Goal: Use online tool/utility: Utilize a website feature to perform a specific function

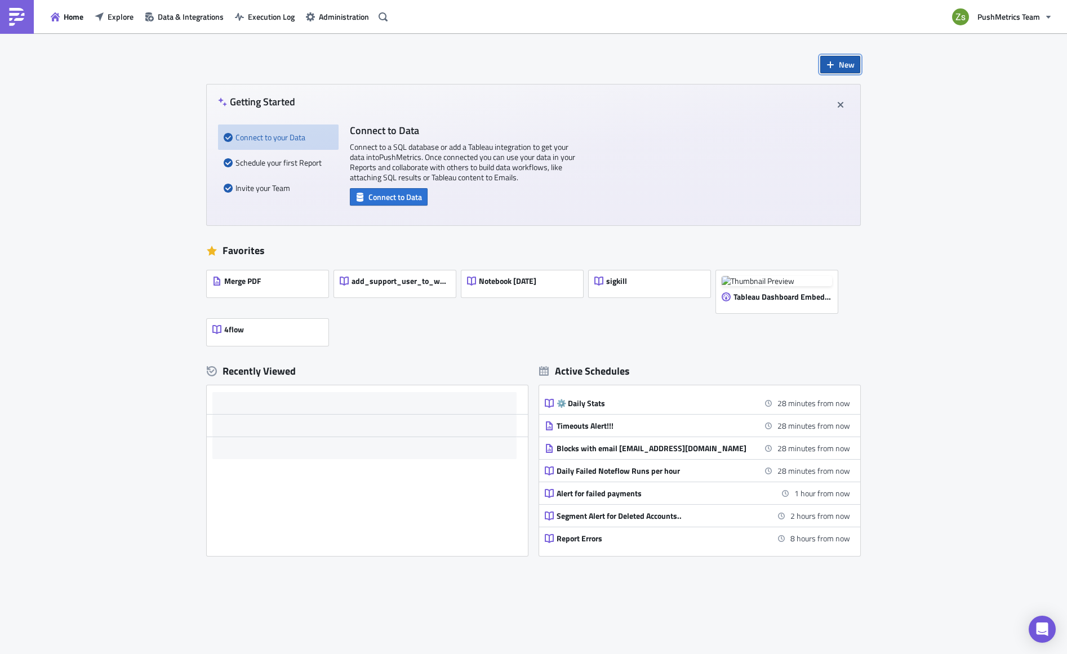
click at [840, 64] on span "New" at bounding box center [847, 65] width 16 height 12
click at [866, 109] on div "Notebook" at bounding box center [873, 109] width 75 height 11
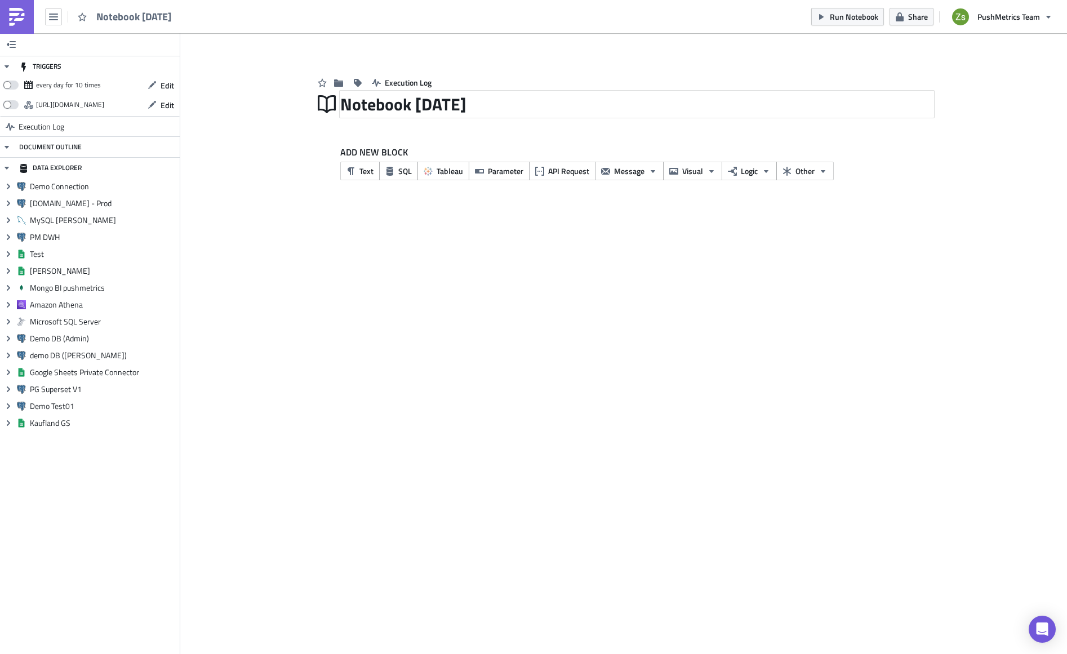
click at [473, 114] on div "Notebook 2025-08-11" at bounding box center [636, 104] width 593 height 26
type input "Saks - trail"
click at [405, 237] on div "TRIGGERS every day for 10 times Edit https://pushmetrics.io/api/v1/report/wVozn…" at bounding box center [533, 343] width 1067 height 621
click at [407, 179] on button "SQL" at bounding box center [398, 171] width 39 height 19
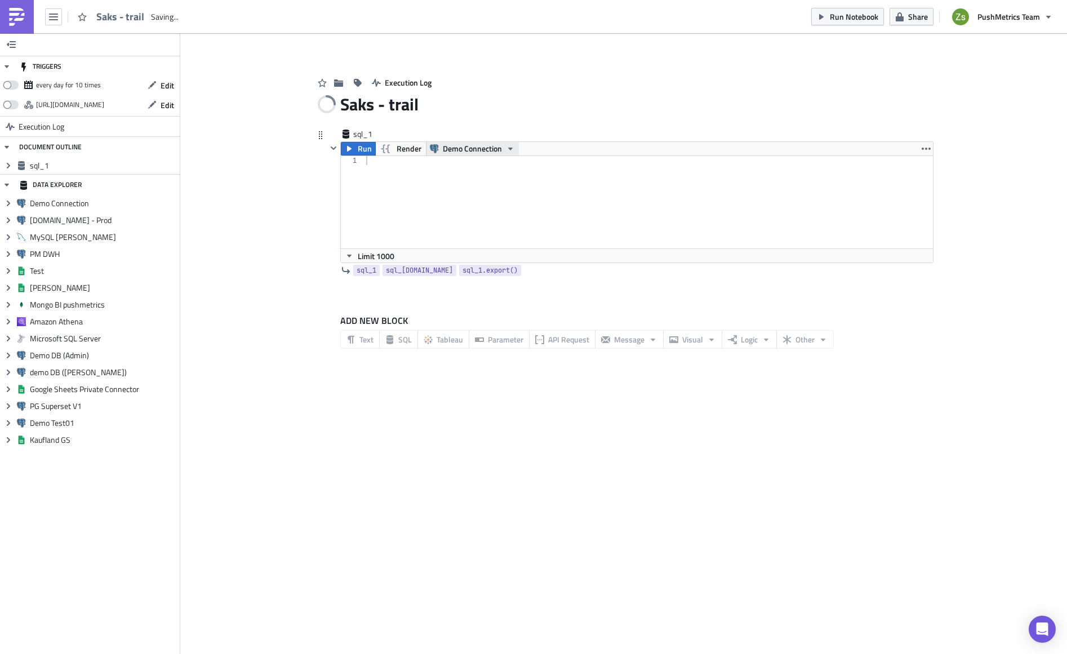
click at [454, 146] on span "Demo Connection" at bounding box center [472, 149] width 59 height 14
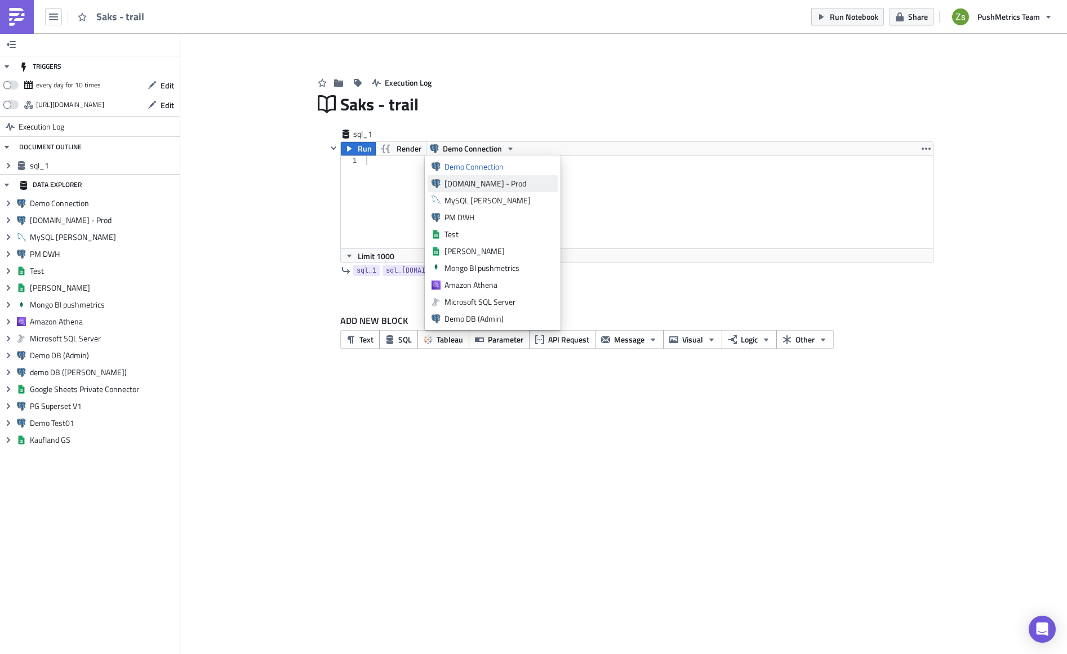
click at [478, 181] on div "[DOMAIN_NAME] - Prod" at bounding box center [499, 183] width 109 height 11
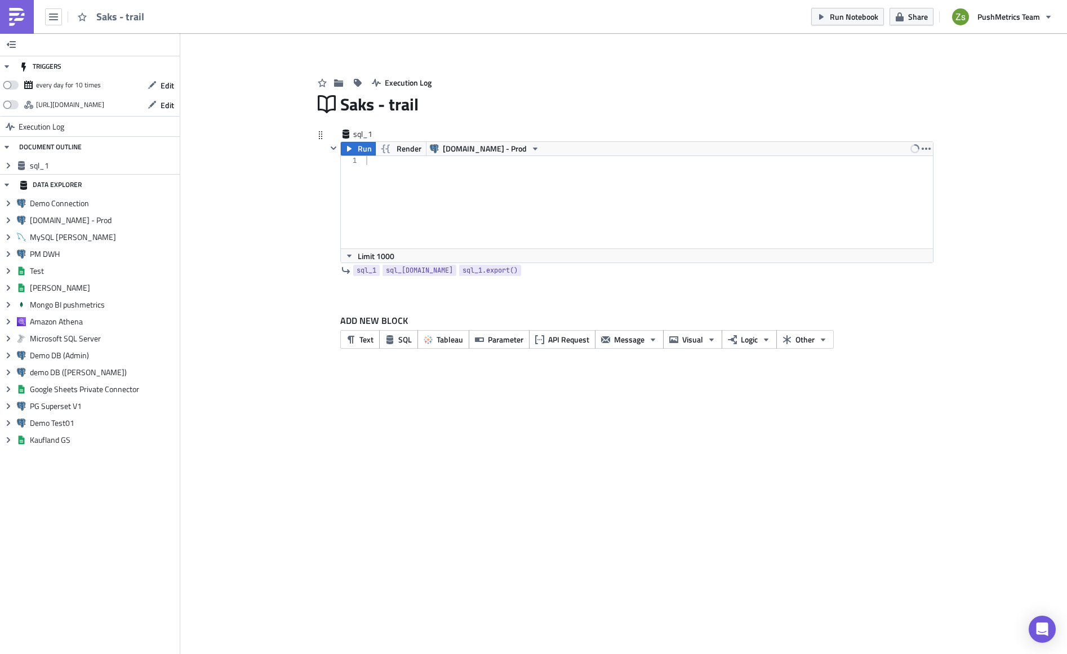
click at [478, 181] on div at bounding box center [649, 211] width 570 height 110
paste textarea "si_SlmgM4QsbUm4vK'"
type textarea "select * from subscription where subscription_id = 'si_SlmgM4QsbUm4vK'"
click at [363, 145] on span "Run" at bounding box center [365, 149] width 14 height 14
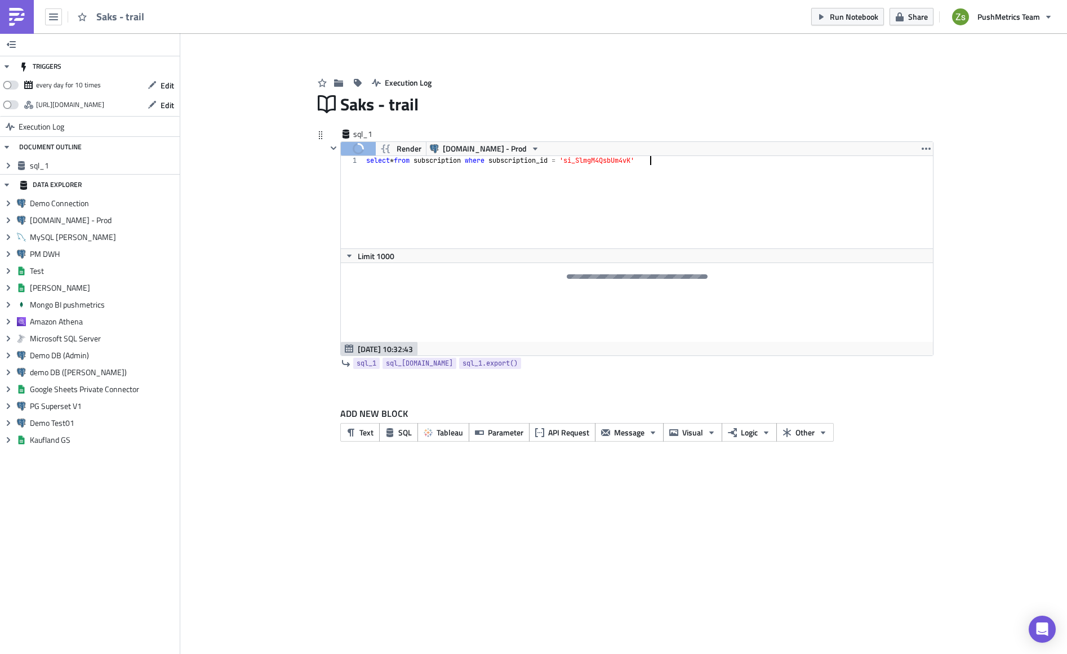
click at [660, 185] on div "select * from subscription where subscription_id = 'si_SlmgM4QsbUm4vK'" at bounding box center [649, 211] width 570 height 110
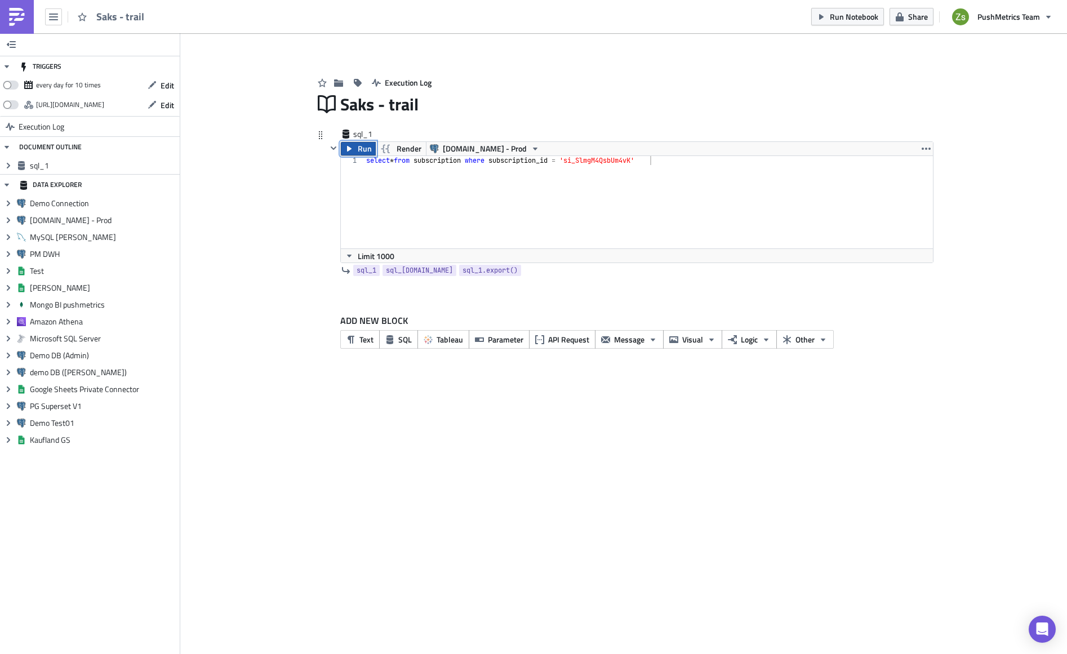
click at [369, 152] on span "Run" at bounding box center [365, 149] width 14 height 14
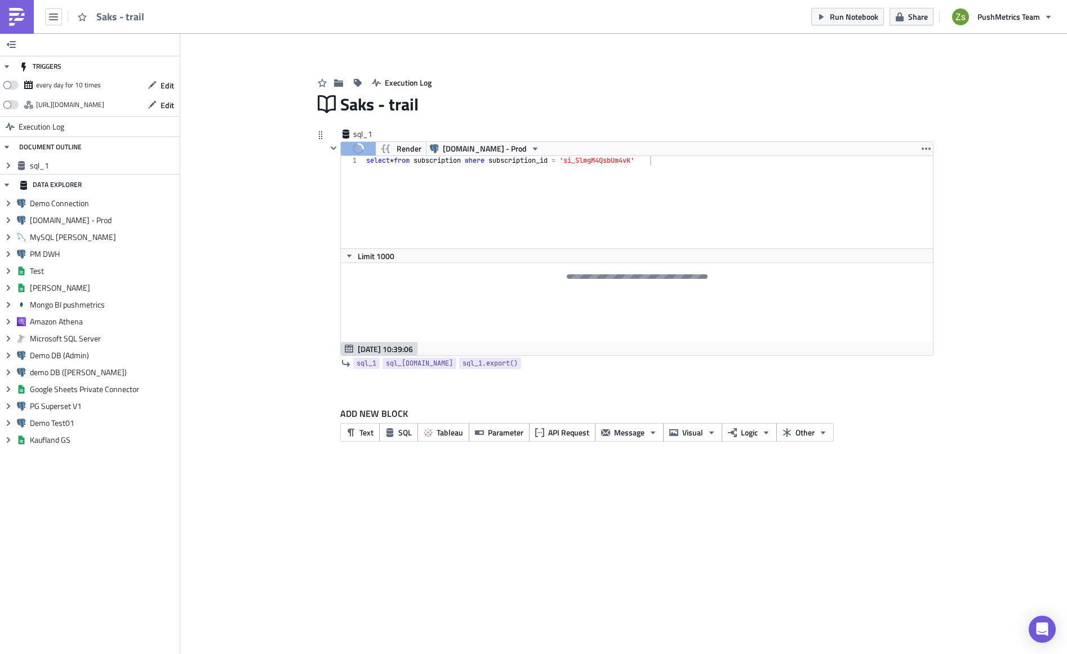
type textarea "select * from subscription where subscription_id = 'si_SlmgM4QsbUm4vK'"
click at [609, 203] on div "select * from subscription where subscription_id = 'si_SlmgM4QsbUm4vK'" at bounding box center [655, 211] width 583 height 110
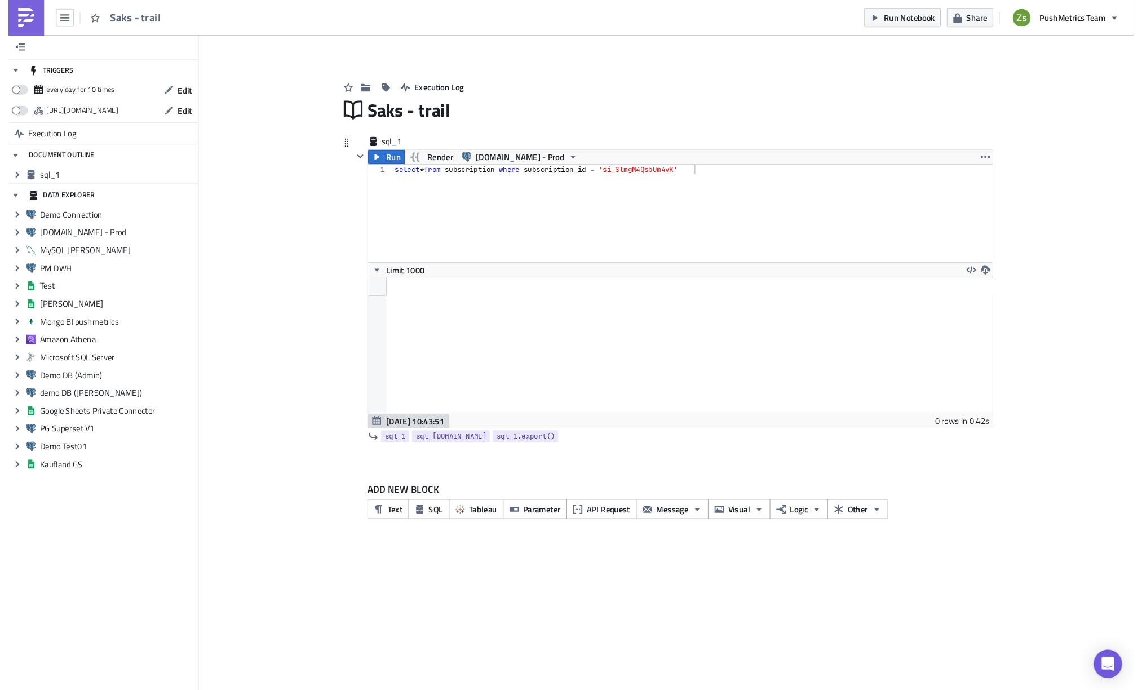
scroll to position [129, 592]
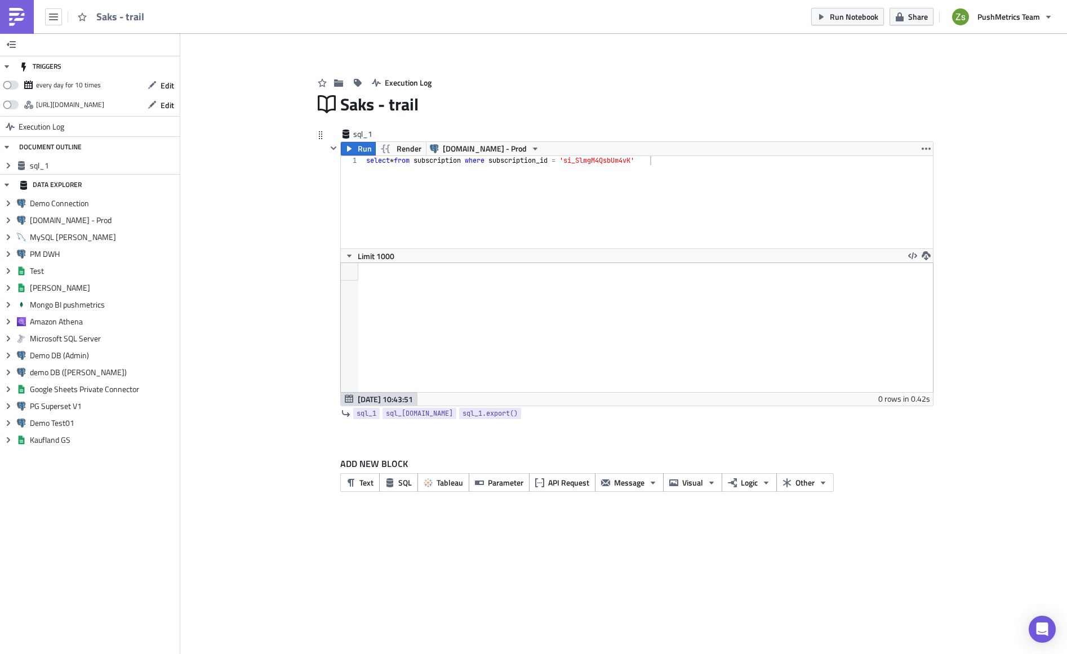
click at [476, 180] on div "select * from subscription where subscription_id = 'si_SlmgM4QsbUm4vK'" at bounding box center [655, 211] width 583 height 110
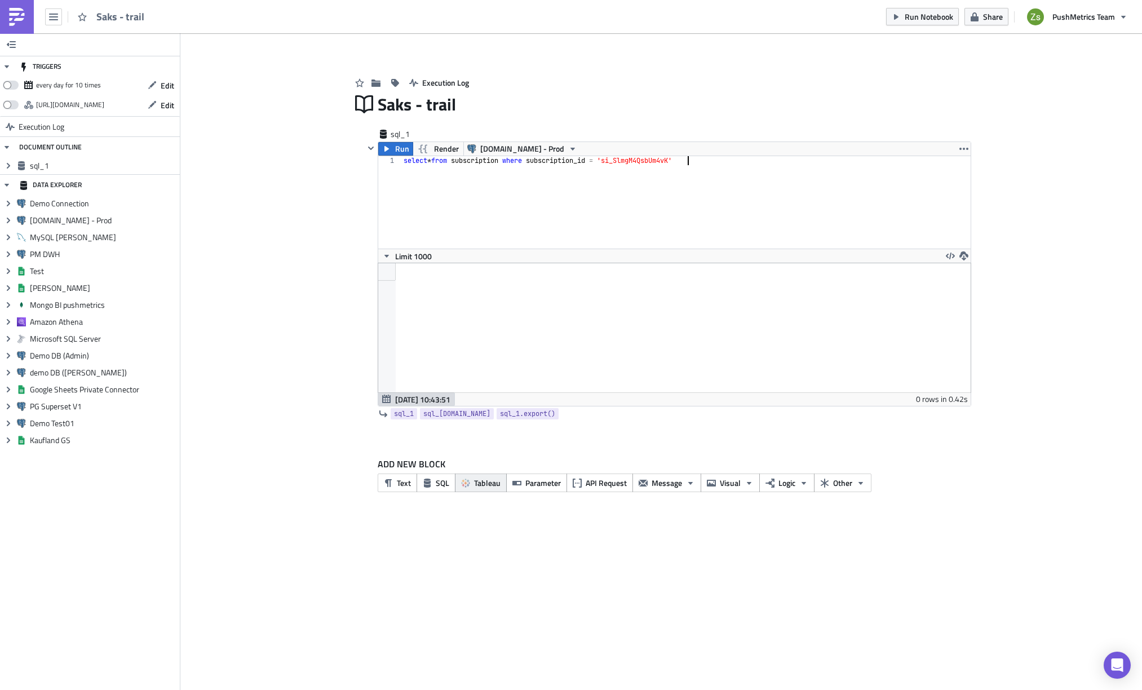
click at [484, 484] on span "Tableau" at bounding box center [487, 483] width 26 height 12
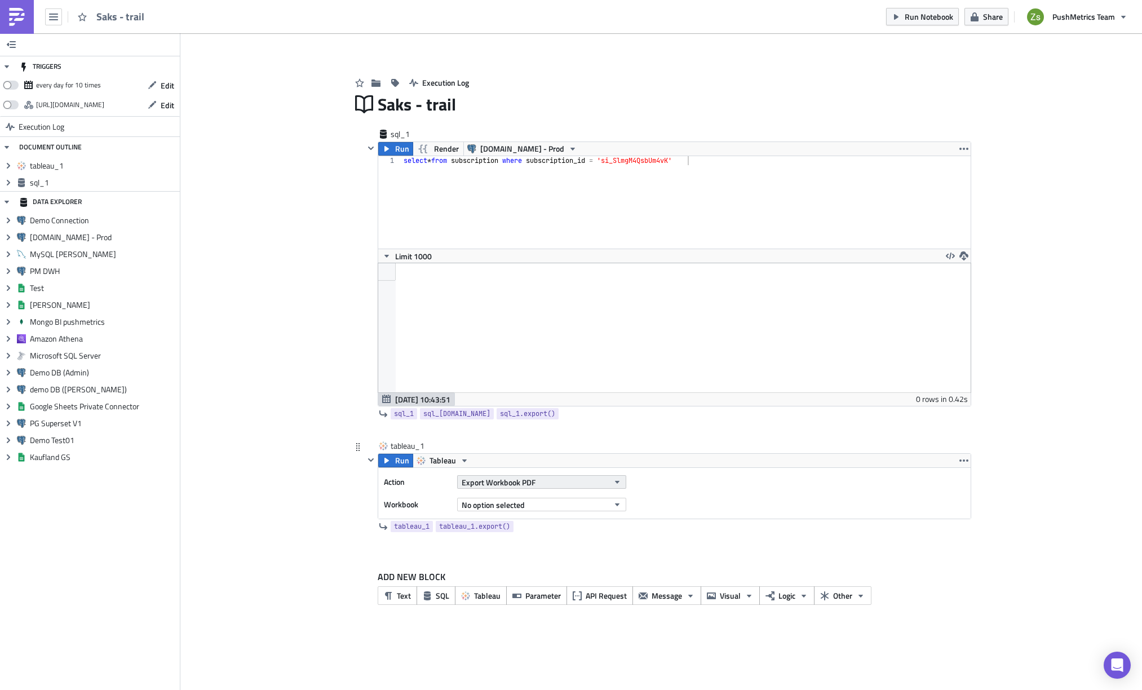
click at [515, 482] on span "Export Workbook PDF" at bounding box center [499, 482] width 74 height 12
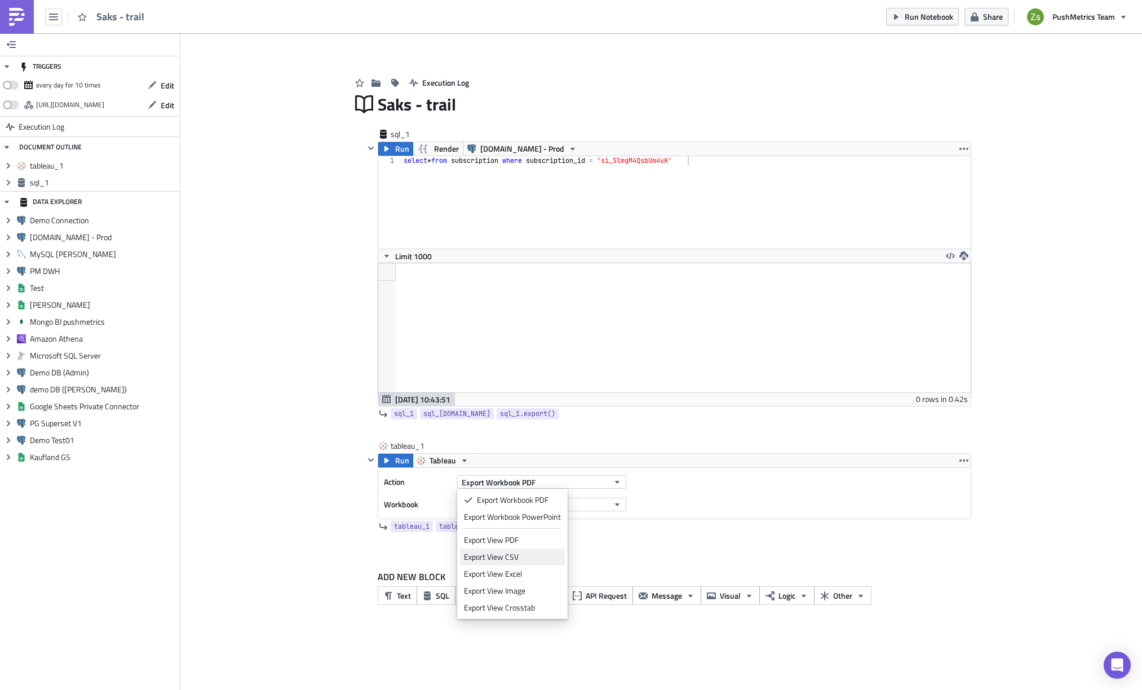
click at [535, 561] on div "Export View CSV" at bounding box center [512, 556] width 97 height 11
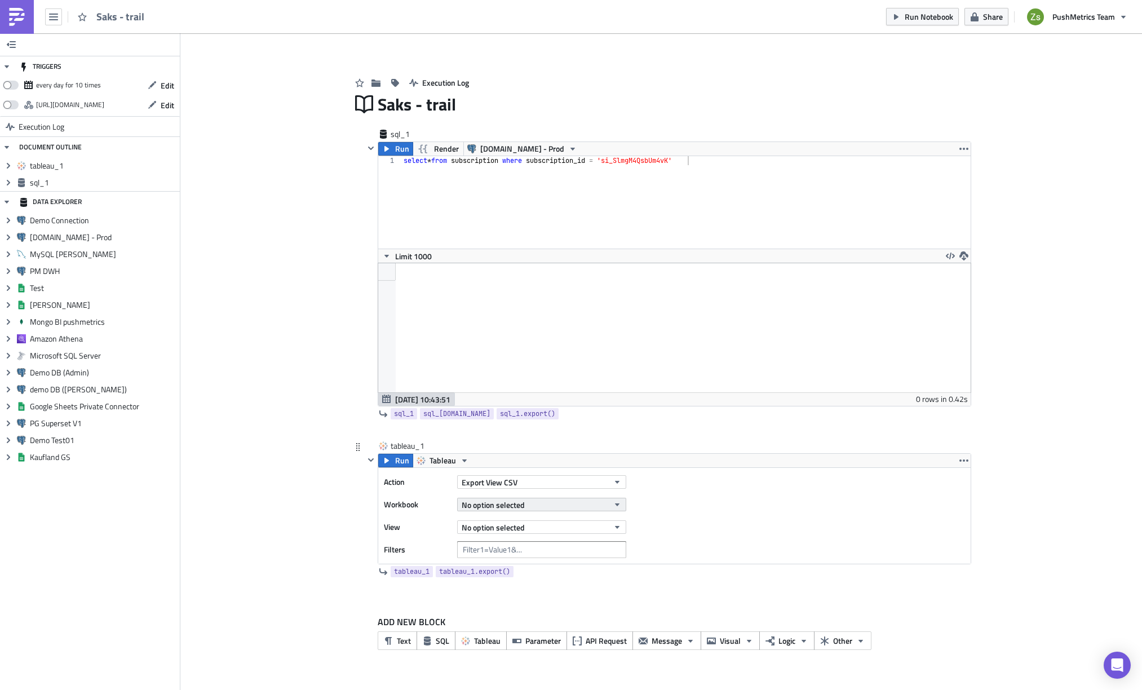
click at [535, 507] on button "No option selected" at bounding box center [541, 505] width 169 height 14
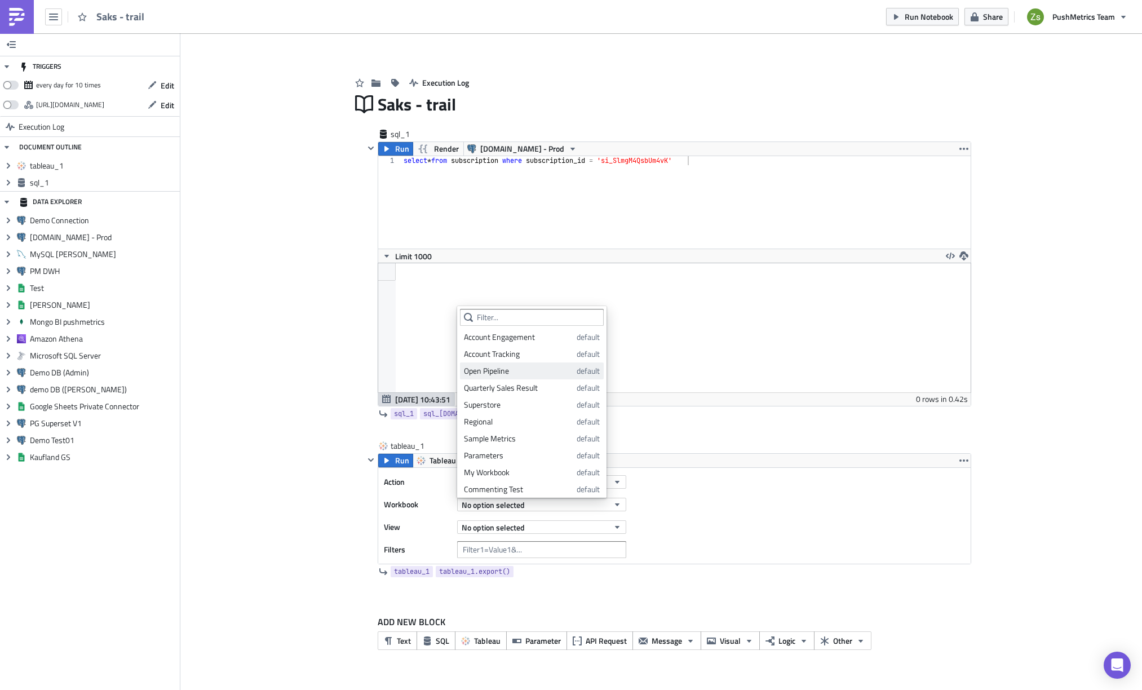
click at [544, 373] on div "Open Pipeline" at bounding box center [518, 370] width 109 height 11
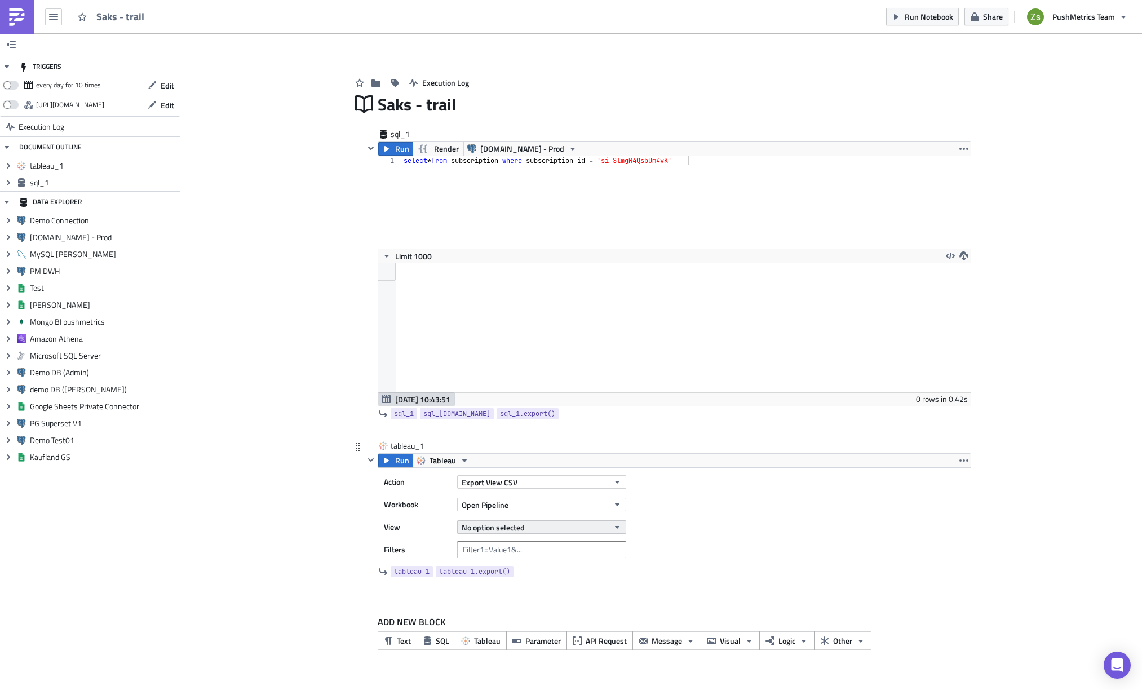
click at [534, 530] on button "No option selected" at bounding box center [541, 527] width 169 height 14
click at [521, 564] on div "Open Pipeline" at bounding box center [514, 564] width 100 height 11
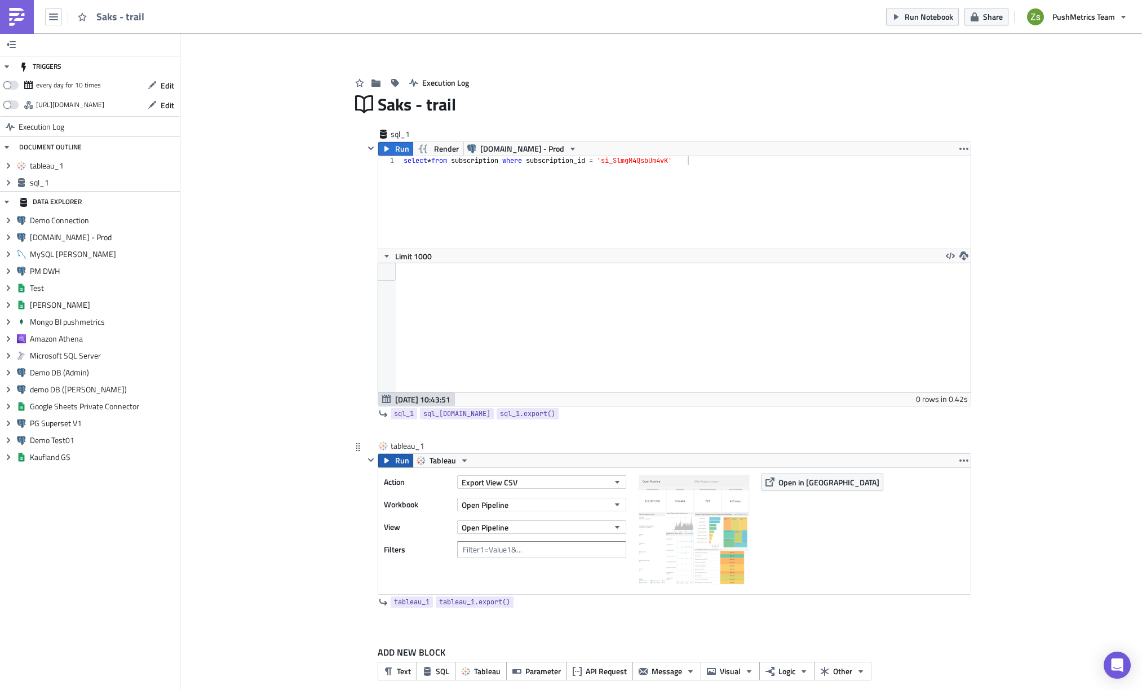
click at [395, 458] on span "Run" at bounding box center [402, 461] width 14 height 14
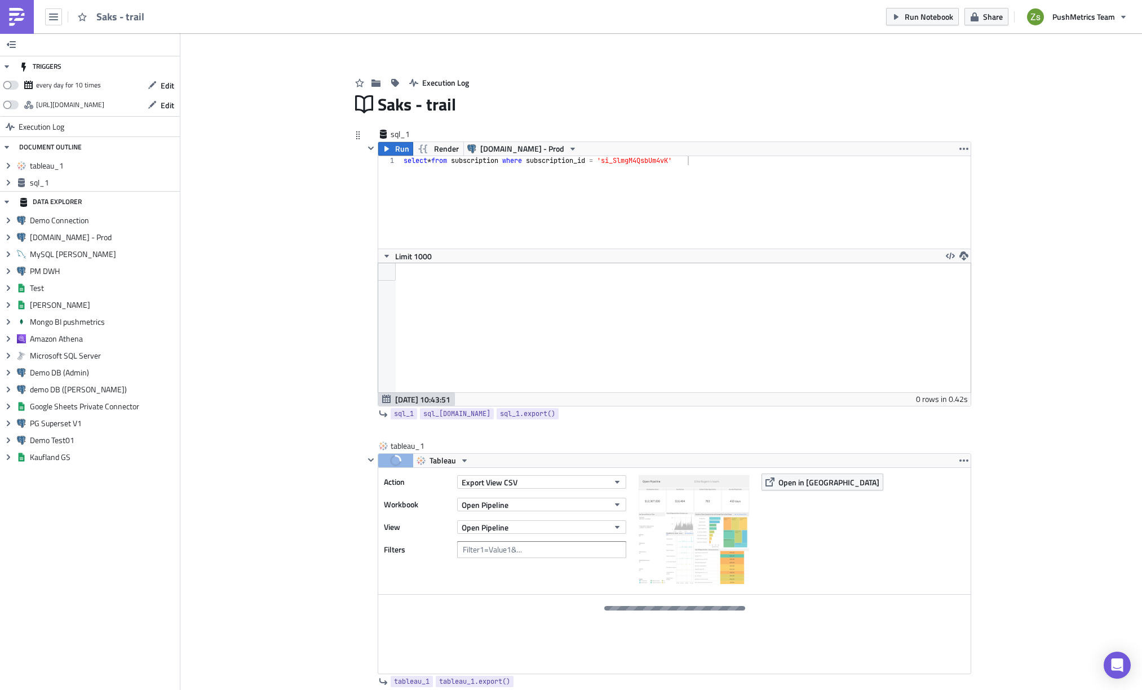
click at [660, 159] on div "select * from subscription where subscription_id = 'si_SlmgM4QsbUm4vK'" at bounding box center [685, 211] width 569 height 110
paste textarea "ub_1RqF7IJM5dkrBLli83m6IEO3"
type textarea "select * from subscription where subscription_id = 'sub_1RqF7IJM5dkrBLli83m6IEO…"
click at [398, 150] on span "Run" at bounding box center [402, 149] width 14 height 14
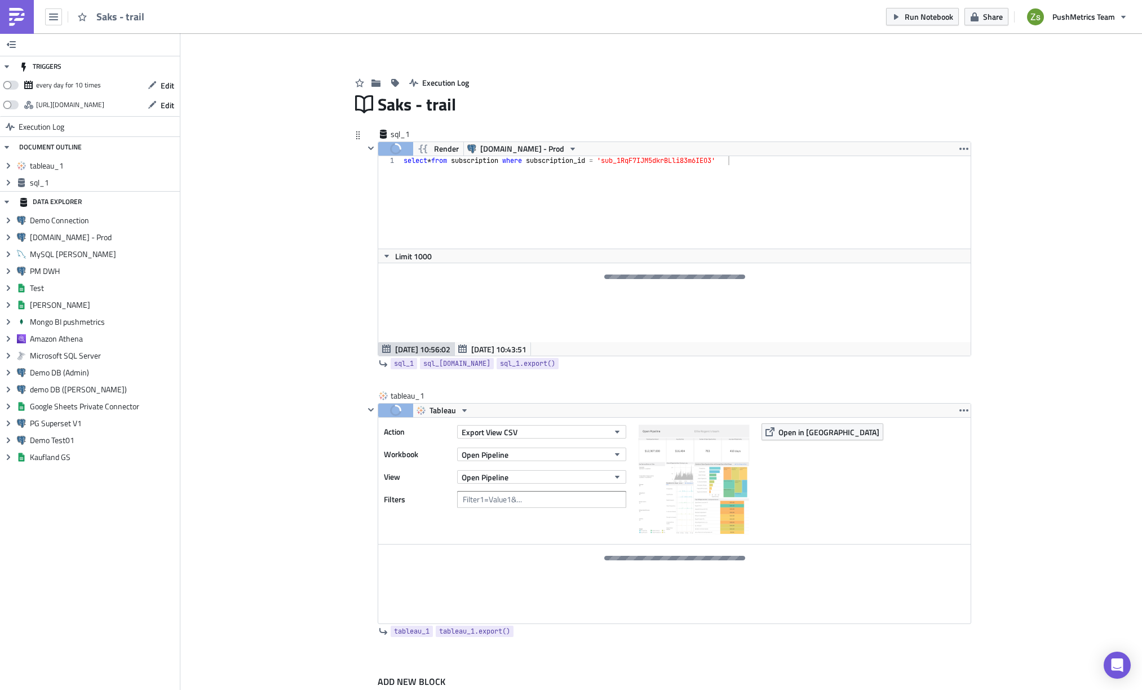
scroll to position [43, 0]
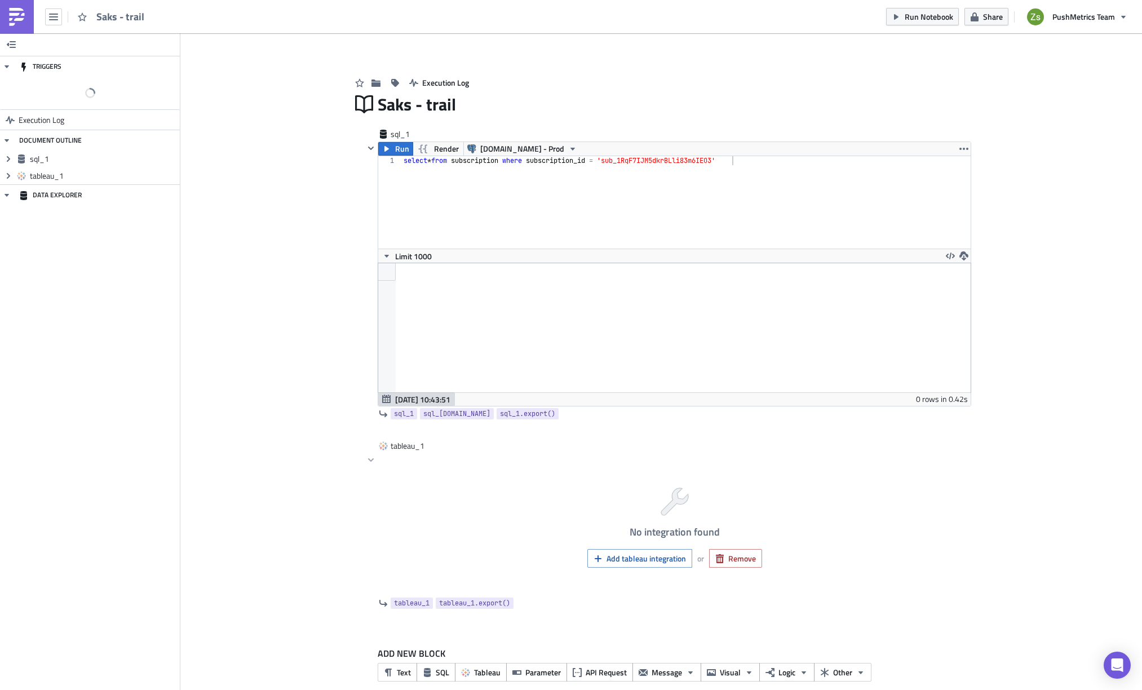
scroll to position [129, 592]
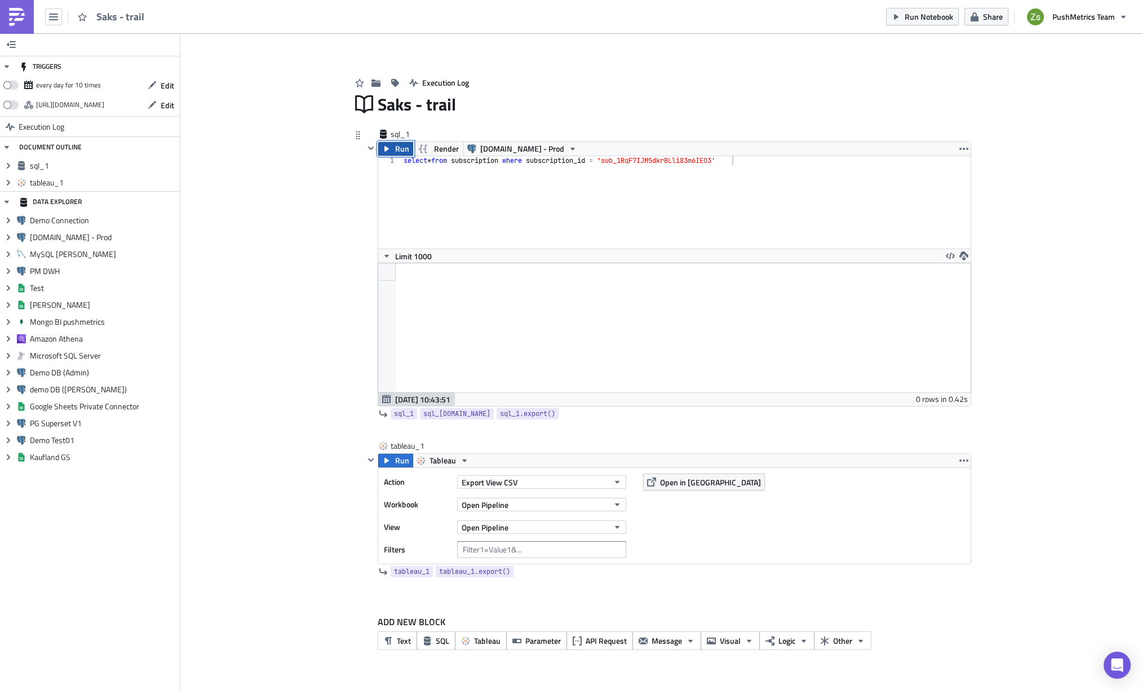
click at [392, 149] on button "Run" at bounding box center [395, 149] width 35 height 14
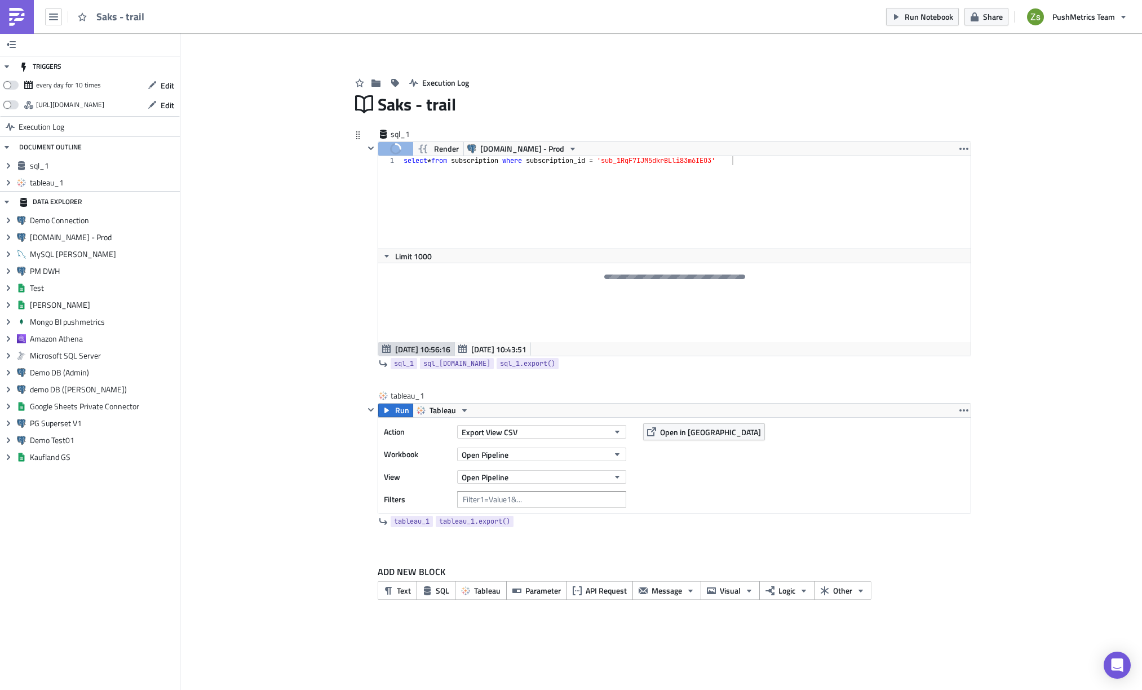
type textarea "select * from subscription where subscription_id = 'sub_1RqF7IJM5dkrBLli83m6IEO…"
click at [634, 162] on div "select * from subscription where subscription_id = 'sub_1RqF7IJM5dkrBLli83m6IEO…" at bounding box center [686, 211] width 570 height 110
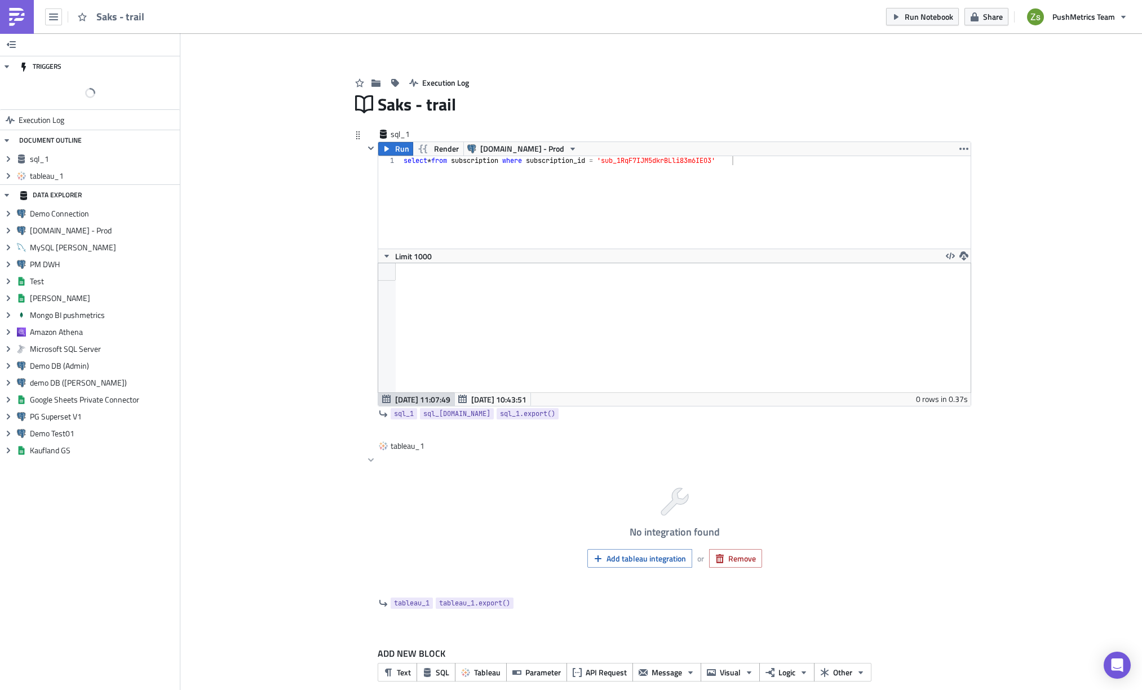
scroll to position [129, 592]
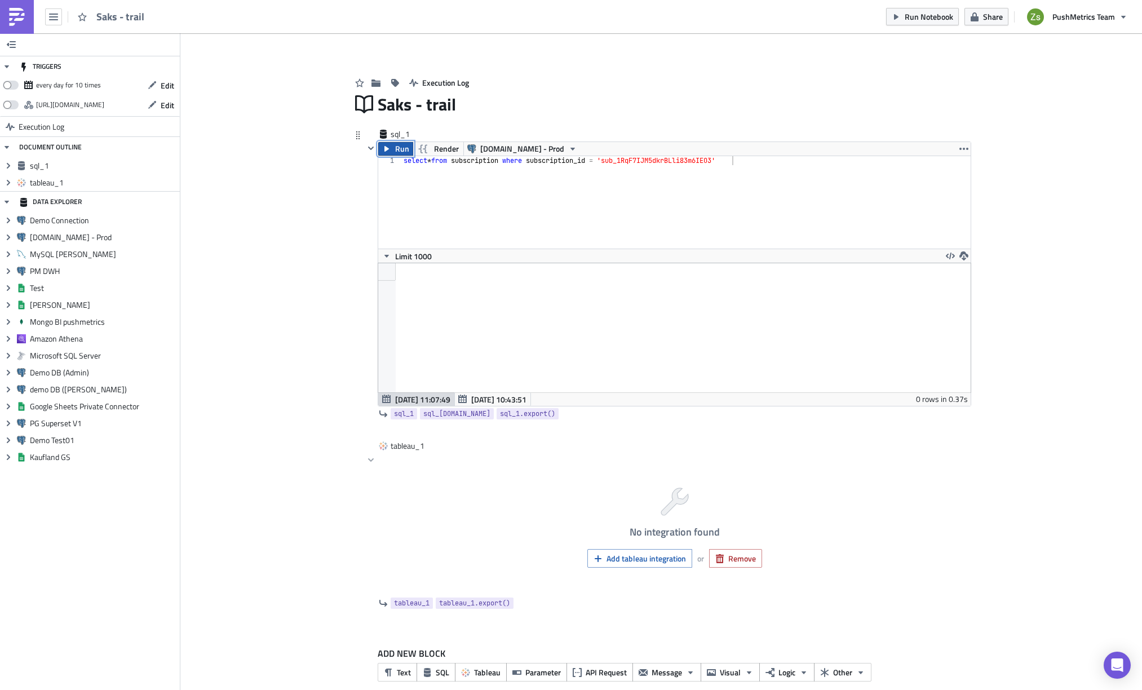
click at [395, 149] on span "Run" at bounding box center [402, 149] width 14 height 14
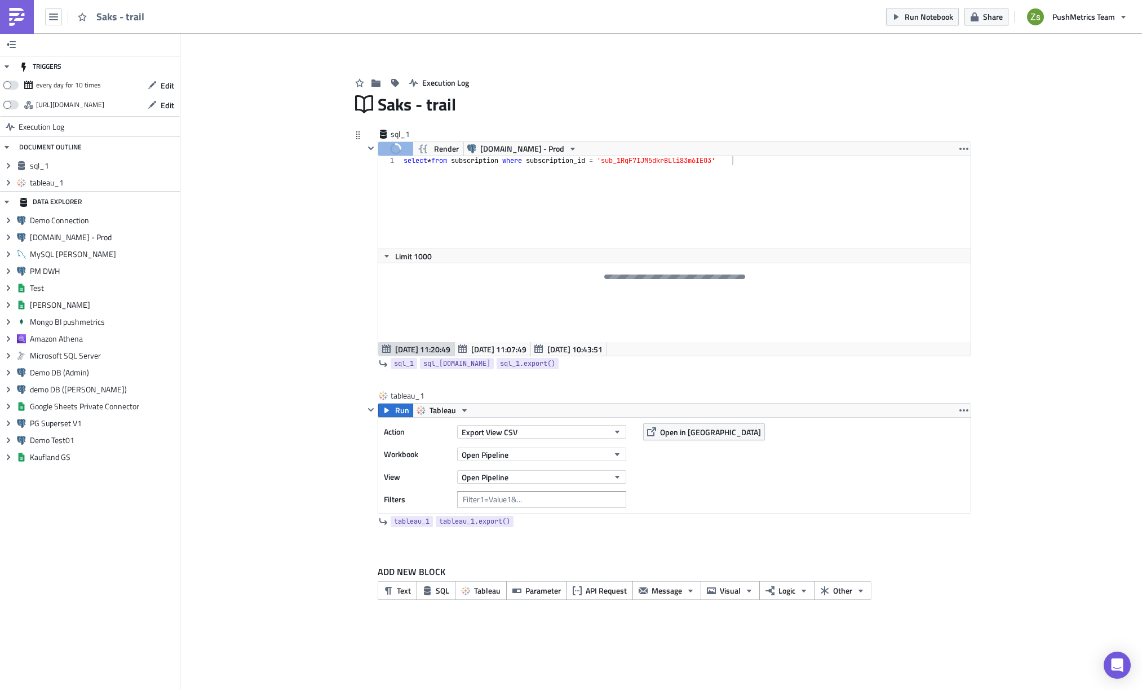
type textarea "select * from subscription where subscription_id = 'sub_1RqF7IJM5dkrBLli83m6IEO…"
click at [596, 199] on div "select * from subscription where subscription_id = 'sub_1RqF7IJM5dkrBLli83m6IEO…" at bounding box center [692, 211] width 583 height 110
type textarea "select count(*) from"
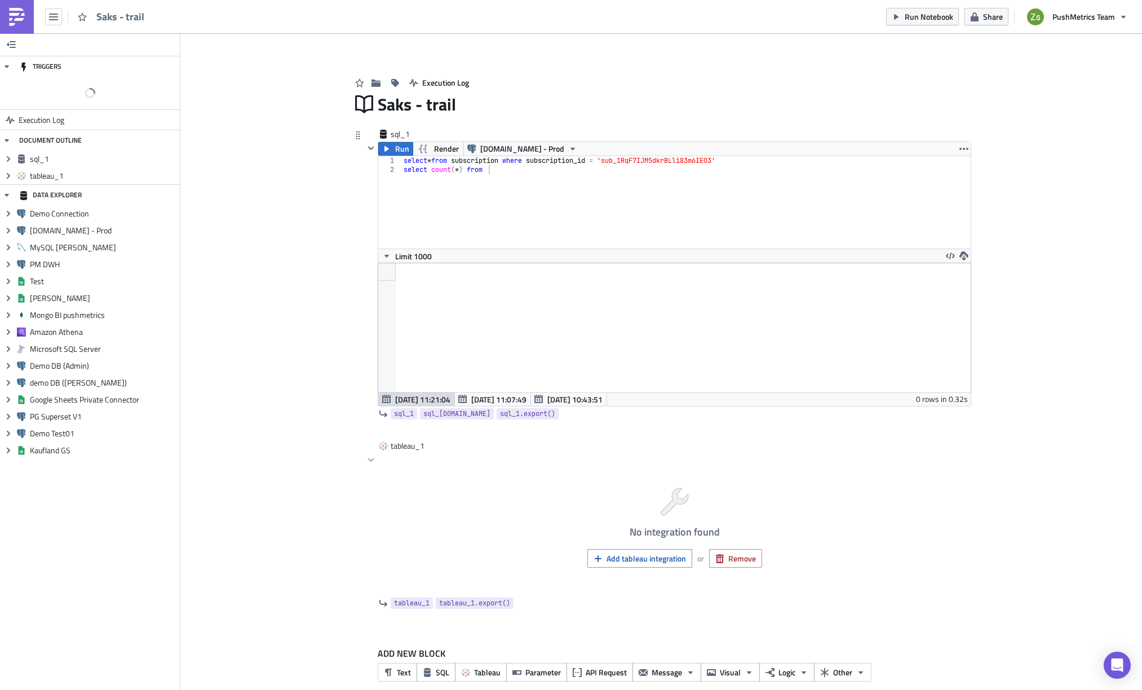
scroll to position [129, 592]
click at [465, 165] on div "select * from subscription where subscription_id = 'sub_1RqF7IJM5dkrBLli83m6IEO…" at bounding box center [692, 211] width 583 height 110
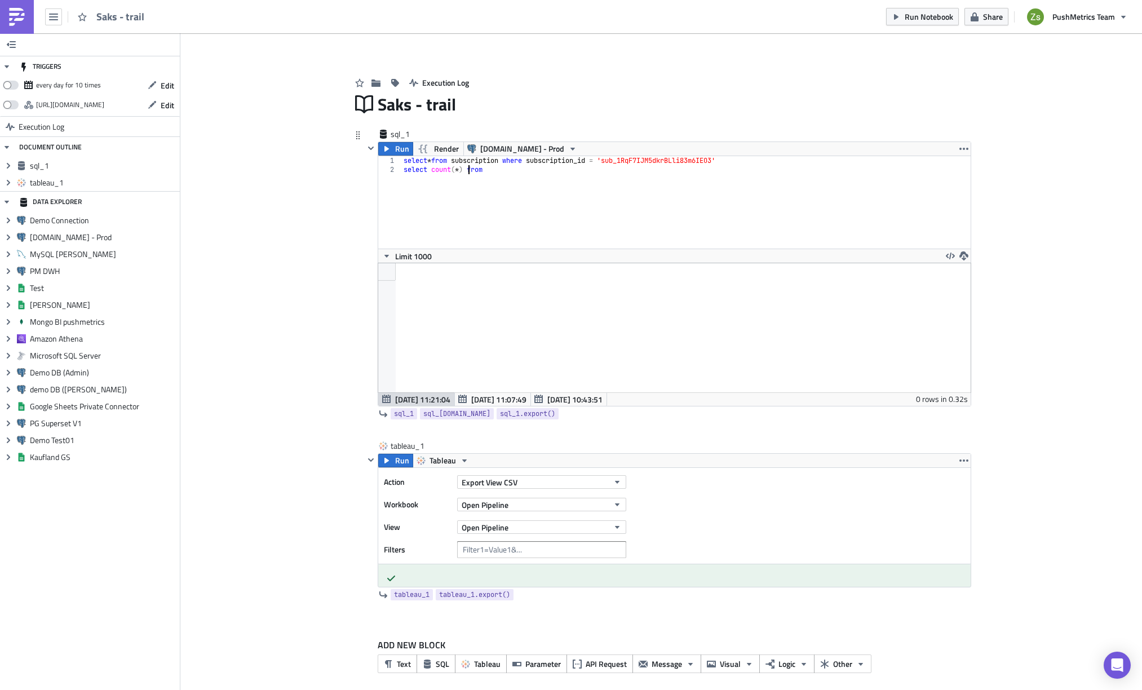
click at [465, 165] on div "select * from subscription where subscription_id = 'sub_1RqF7IJM5dkrBLli83m6IEO…" at bounding box center [692, 211] width 583 height 110
click at [465, 156] on div "select * from subscription where subscription_id = 'sub_1RqF7IJM5dkrBLli83m6IEO…" at bounding box center [692, 211] width 583 height 110
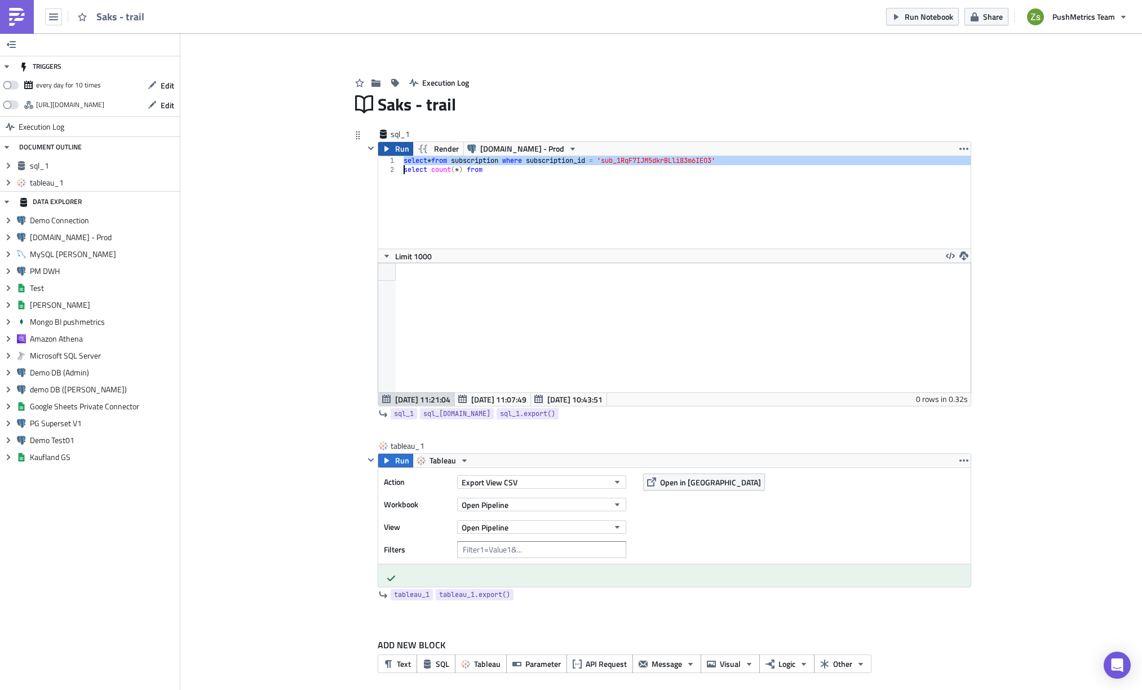
click at [400, 149] on span "Run" at bounding box center [402, 149] width 14 height 14
click at [521, 173] on div "select * from subscription where subscription_id = 'sub_1RqF7IJM5dkrBLli83m6IEO…" at bounding box center [692, 211] width 583 height 110
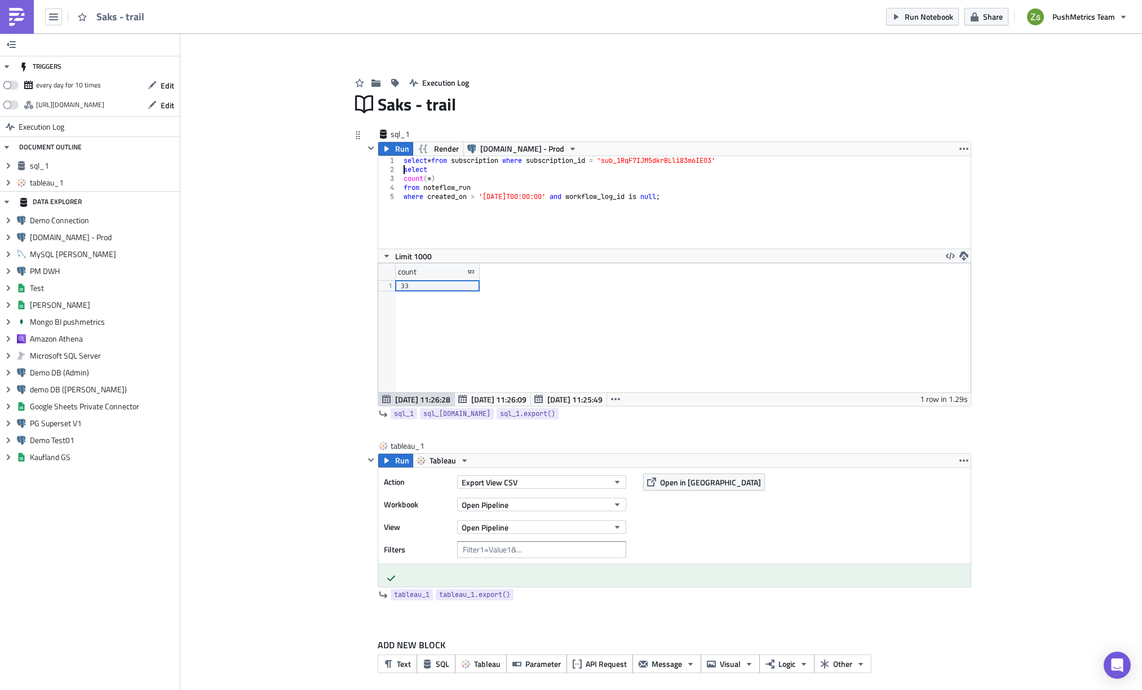
scroll to position [0, 2]
type textarea "count(*)"
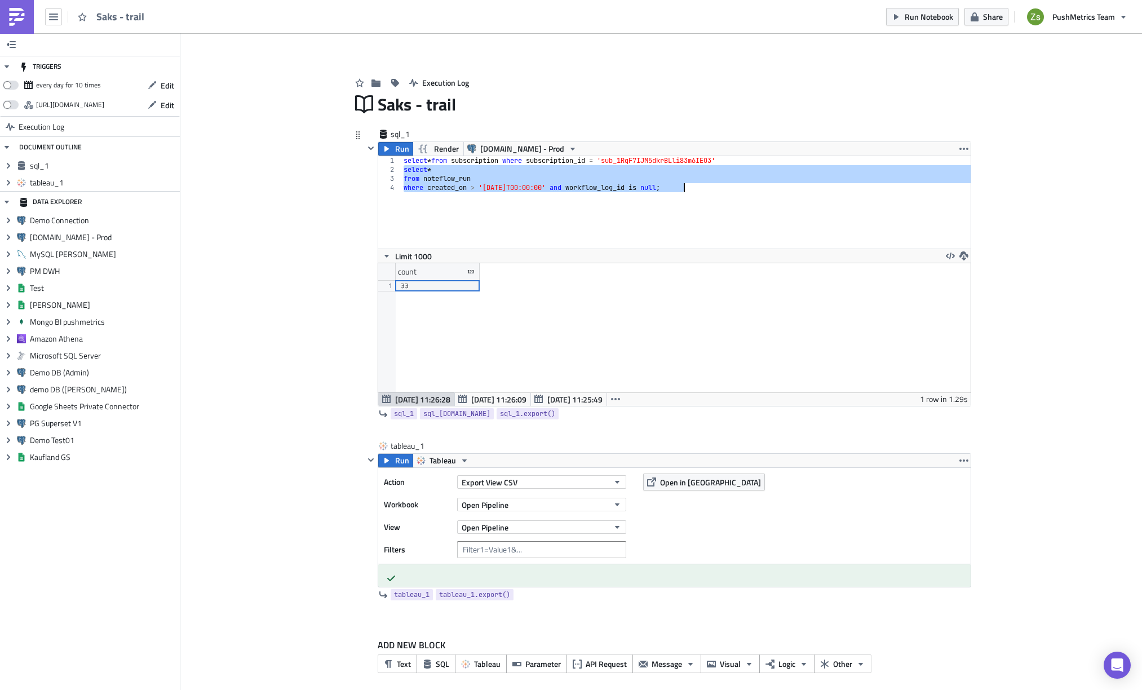
click at [679, 187] on div "select * from subscription where subscription_id = 'sub_1RqF7IJM5dkrBLli83m6IEO…" at bounding box center [685, 202] width 569 height 92
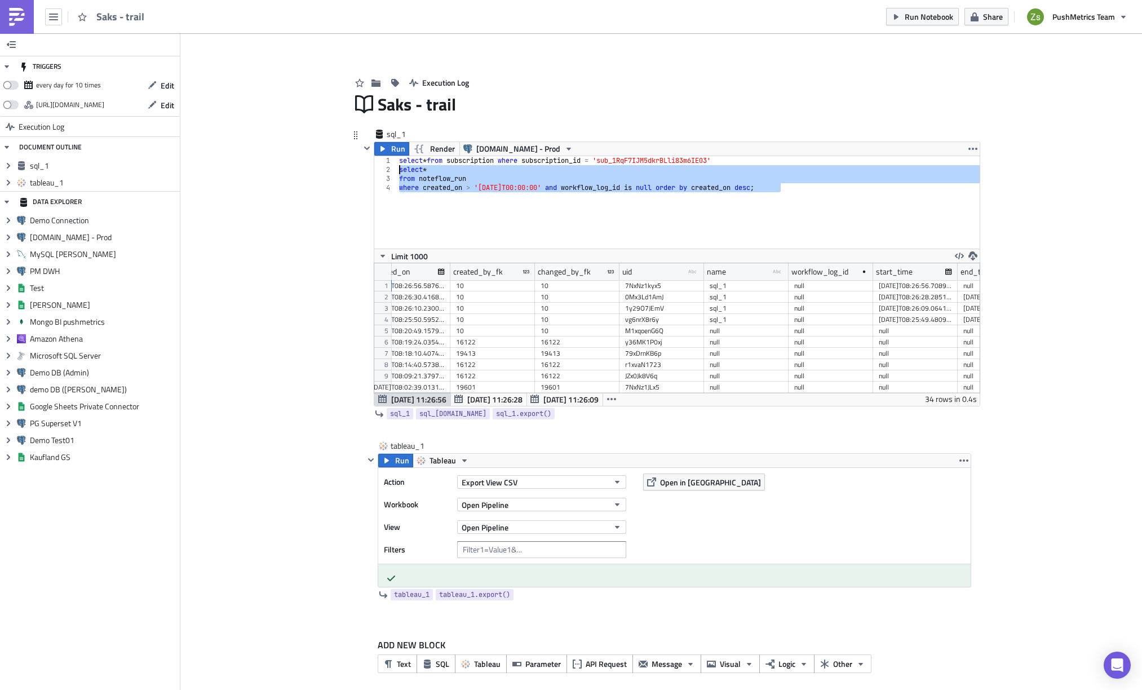
scroll to position [0, 0]
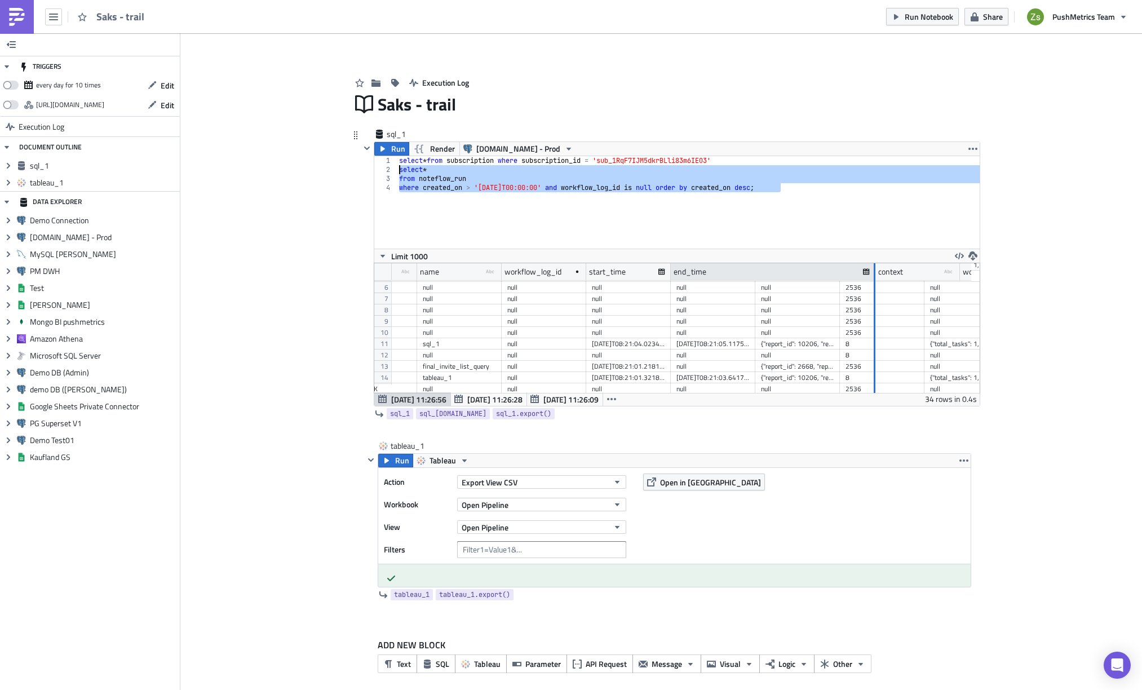
drag, startPoint x: 748, startPoint y: 272, endPoint x: 875, endPoint y: 280, distance: 126.4
click at [875, 279] on div at bounding box center [873, 271] width 3 height 17
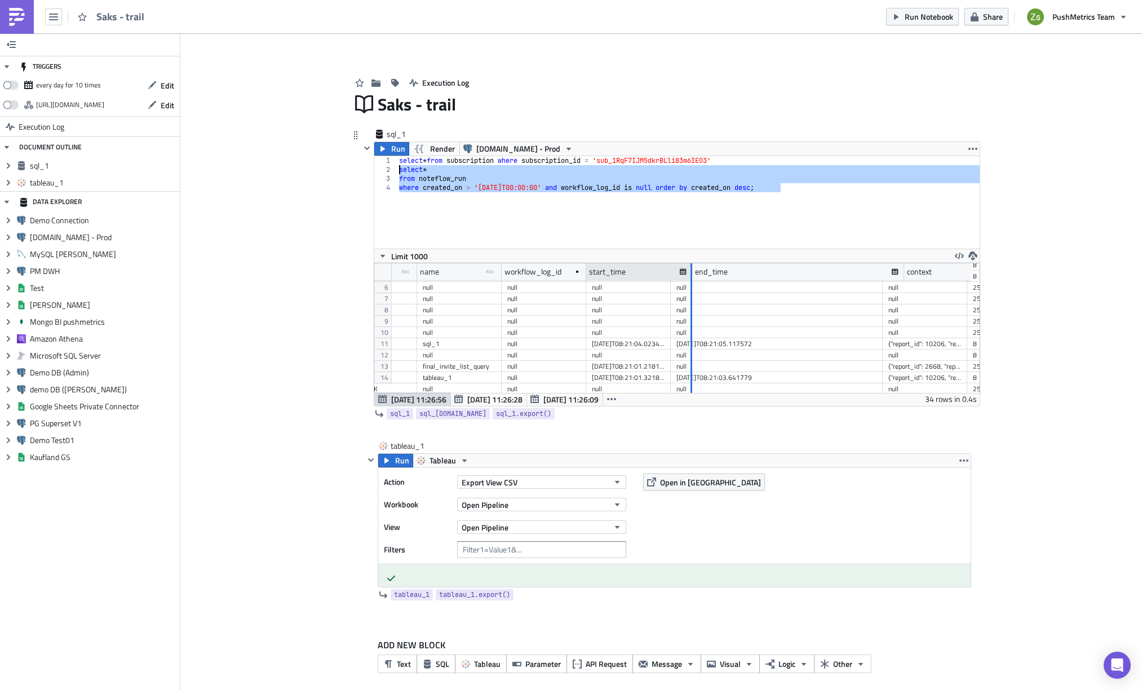
drag, startPoint x: 664, startPoint y: 268, endPoint x: 707, endPoint y: 270, distance: 43.4
click at [692, 270] on div at bounding box center [690, 271] width 3 height 17
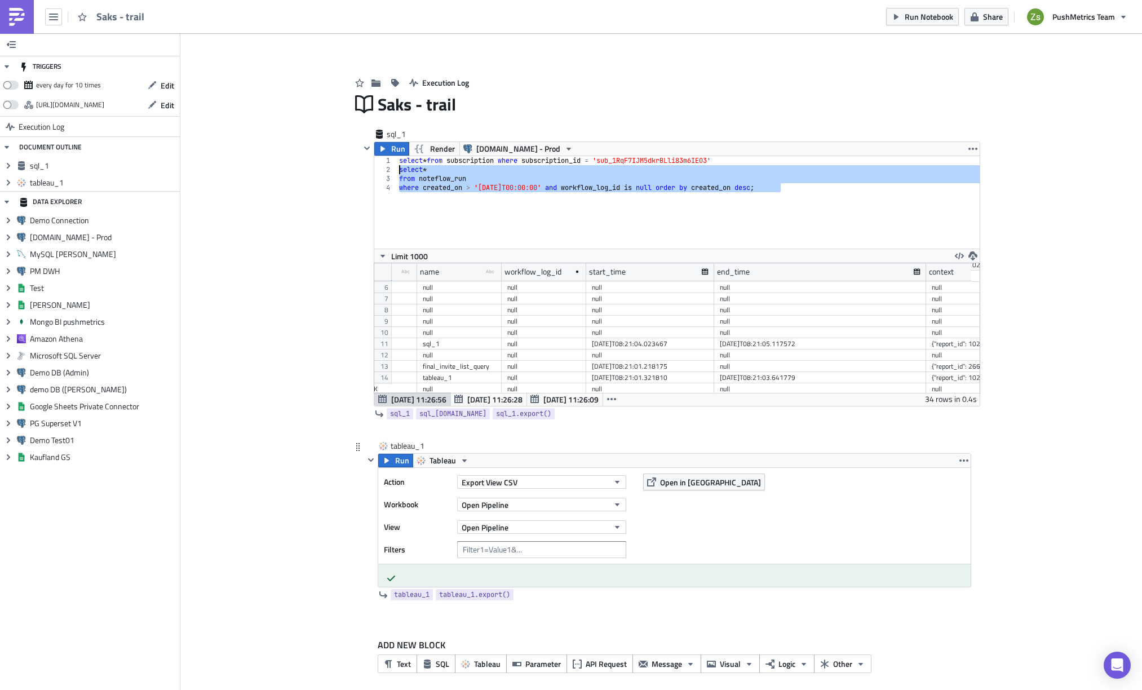
type textarea "select * from noteflow_run"
click at [552, 577] on div at bounding box center [674, 575] width 592 height 23
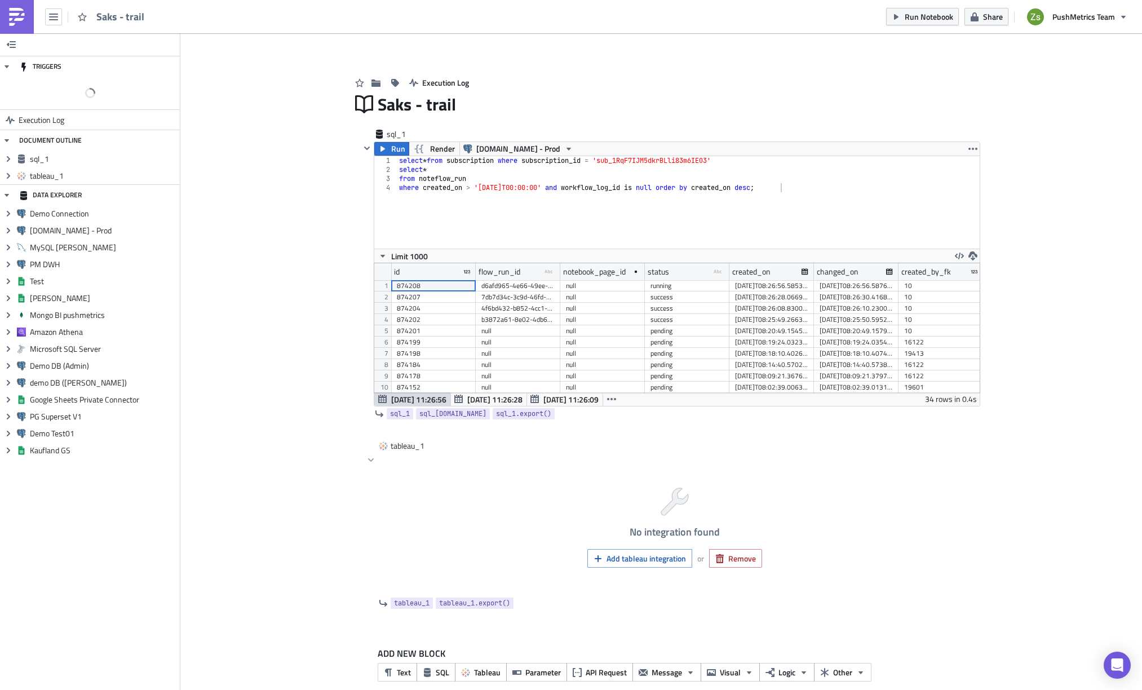
scroll to position [130, 605]
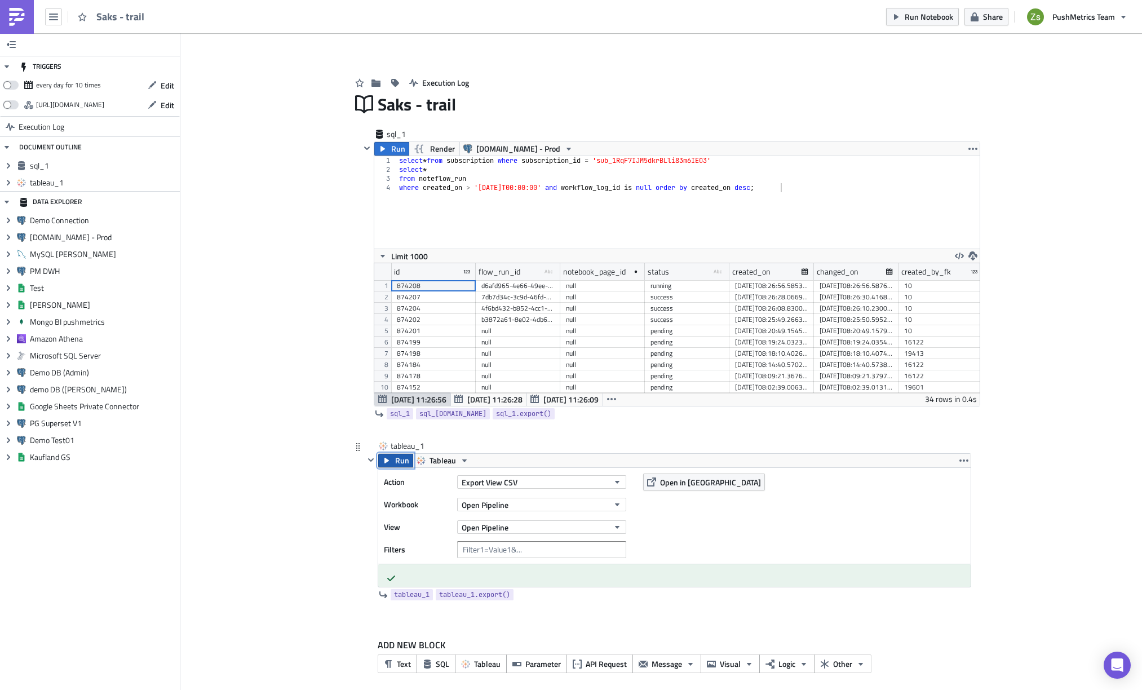
click at [396, 461] on span "Run" at bounding box center [402, 461] width 14 height 14
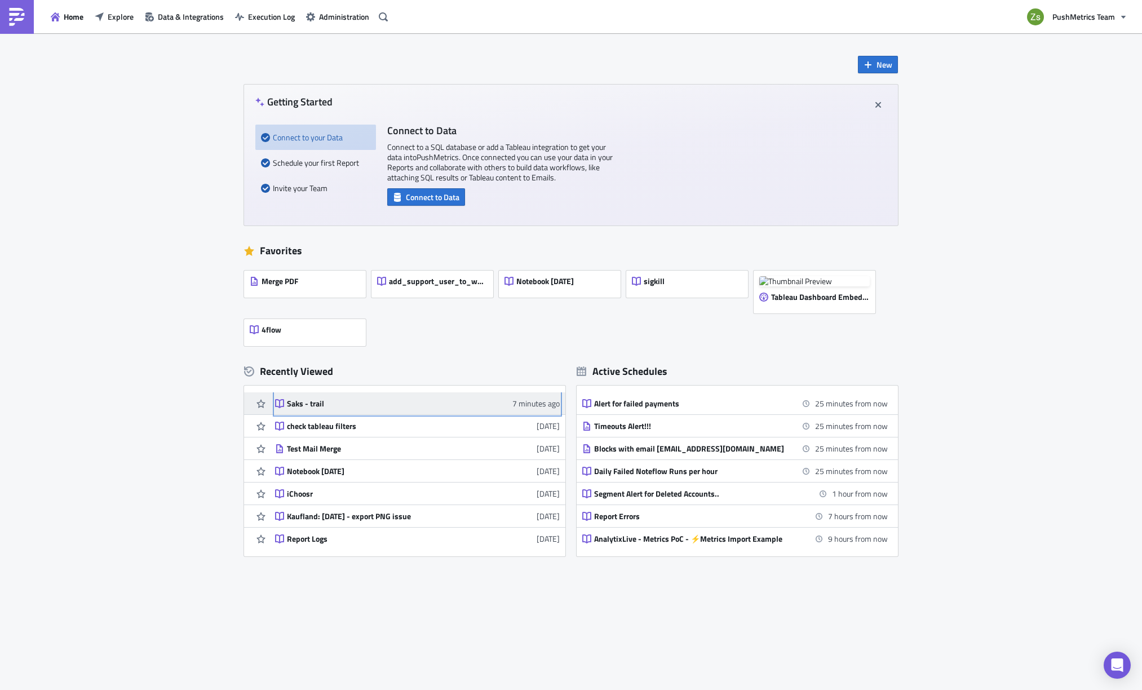
click at [311, 409] on link "Saks - trail 7 minutes ago" at bounding box center [417, 403] width 285 height 22
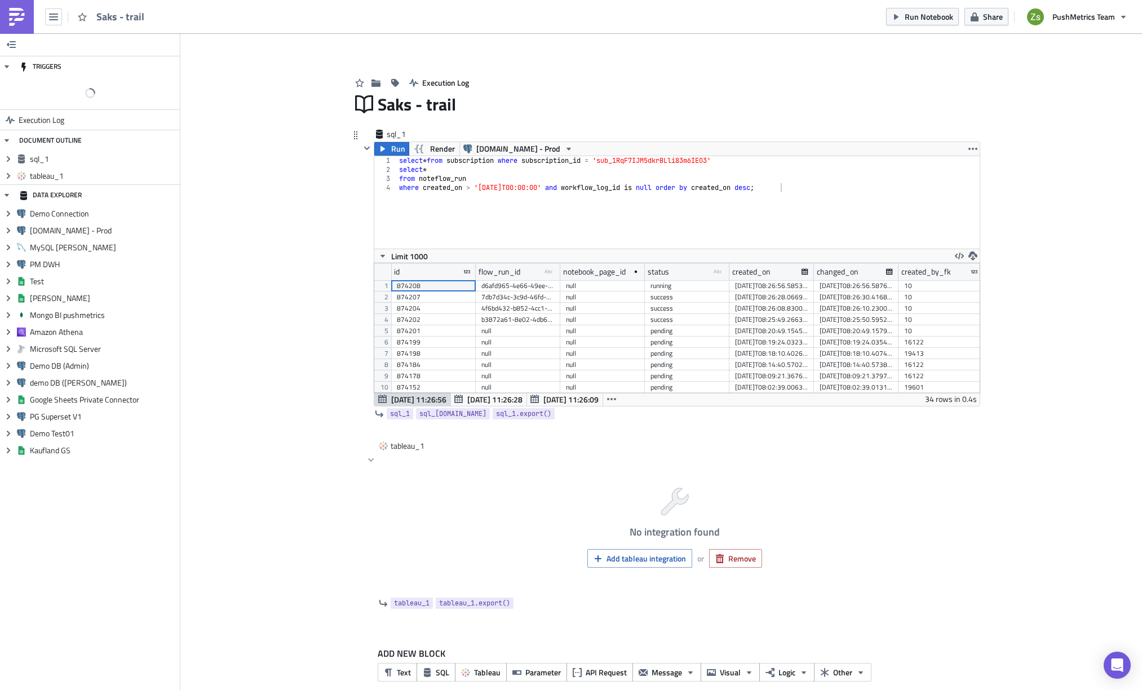
scroll to position [130, 605]
click at [632, 158] on div "select * from subscription where subscription_id = 'sub_1RqF7IJM5dkrBLli83m6IEO…" at bounding box center [688, 211] width 583 height 110
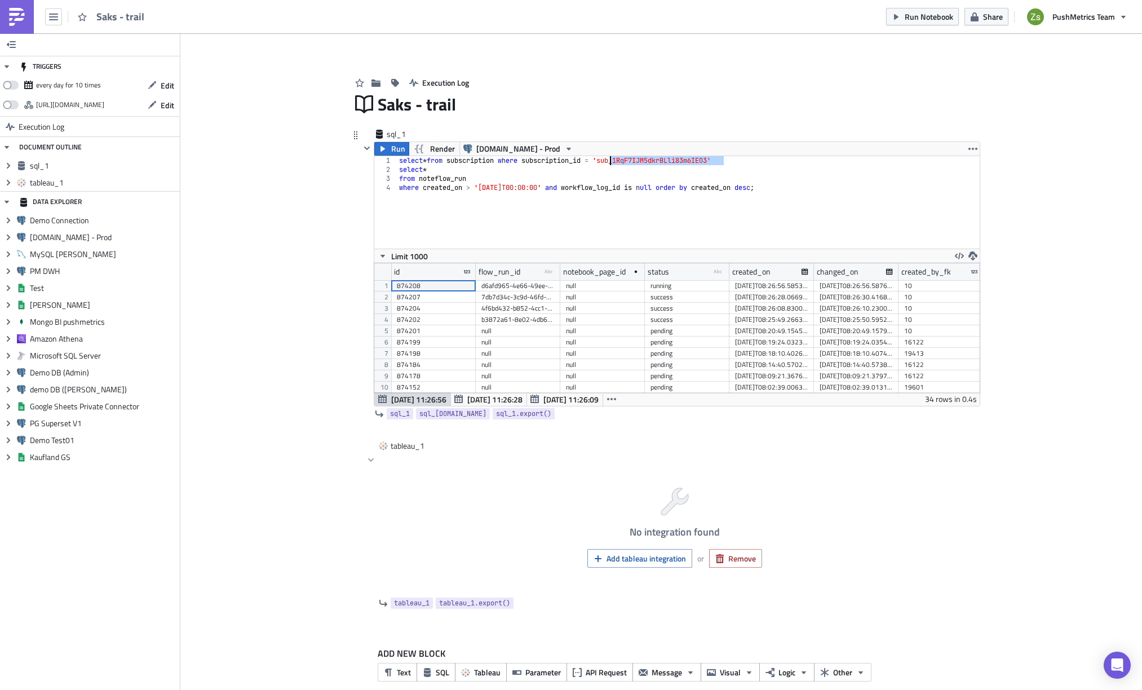
click at [632, 158] on div "select * from subscription where subscription_id = 'sub_1RqF7IJM5dkrBLli83m6IEO…" at bounding box center [688, 211] width 583 height 110
paste textarea "","
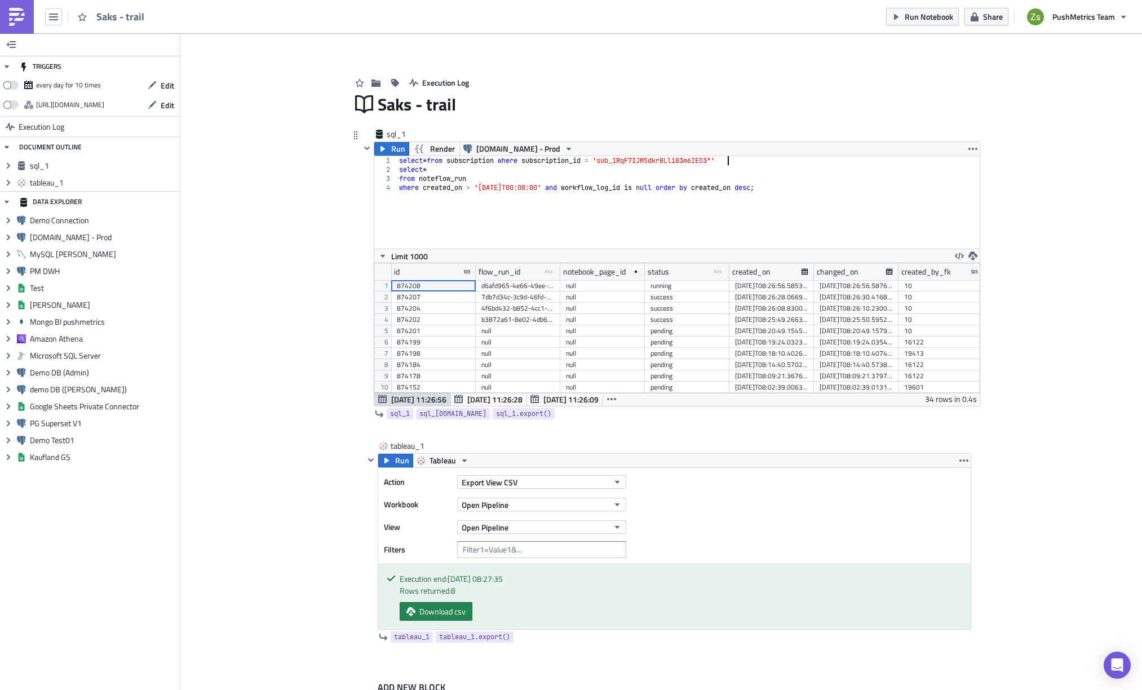
type textarea "select * from subscription where subscription_id = 'sub_1RqF7IJM5dkrBLli83m6IEO…"
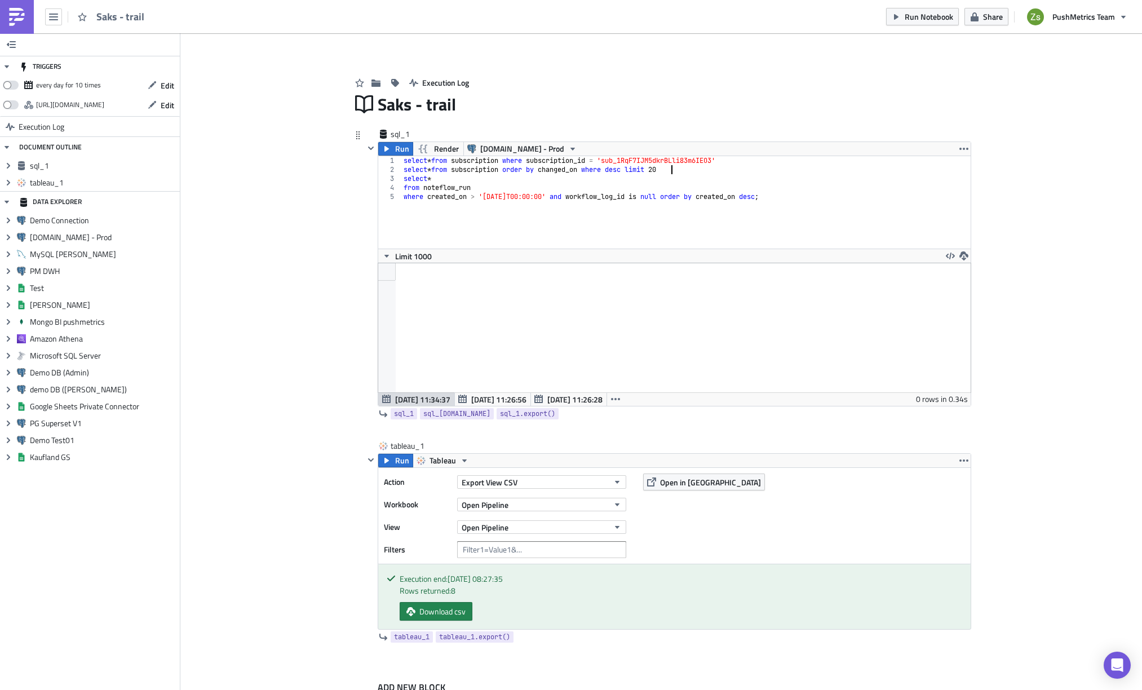
scroll to position [0, 22]
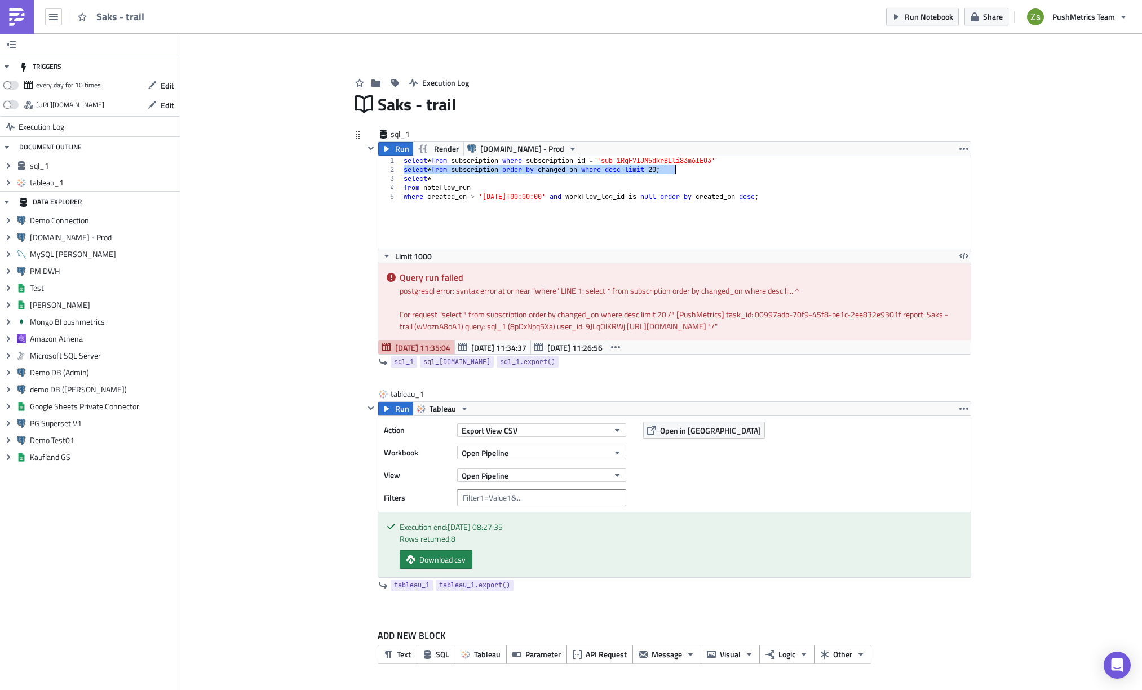
click at [518, 169] on div "select * from subscription where subscription_id = 'sub_1RqF7IJM5dkrBLli83m6IEO…" at bounding box center [685, 202] width 569 height 92
drag, startPoint x: 593, startPoint y: 172, endPoint x: 613, endPoint y: 171, distance: 19.2
click at [613, 171] on div "select * from subscription where subscription_id = 'sub_1RqF7IJM5dkrBLli83m6IEO…" at bounding box center [686, 211] width 570 height 110
type textarea "select * from subscription order by changed_on desc limit 20;"
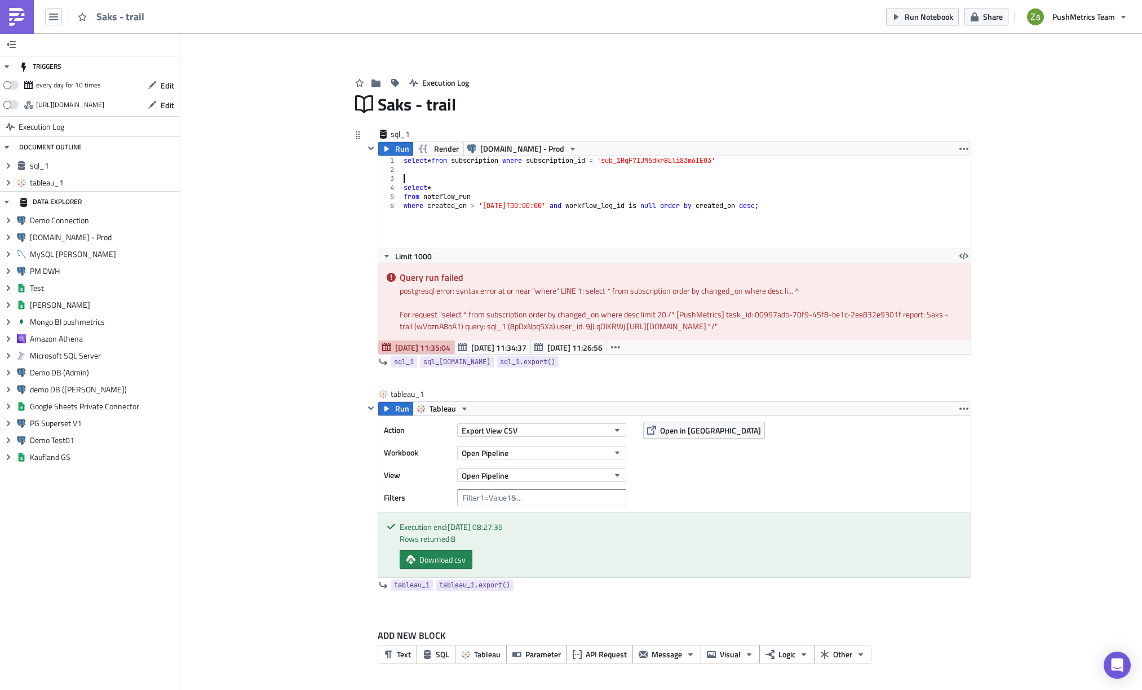
type textarea "select * from subscription order by changed_on desc limit 20;"
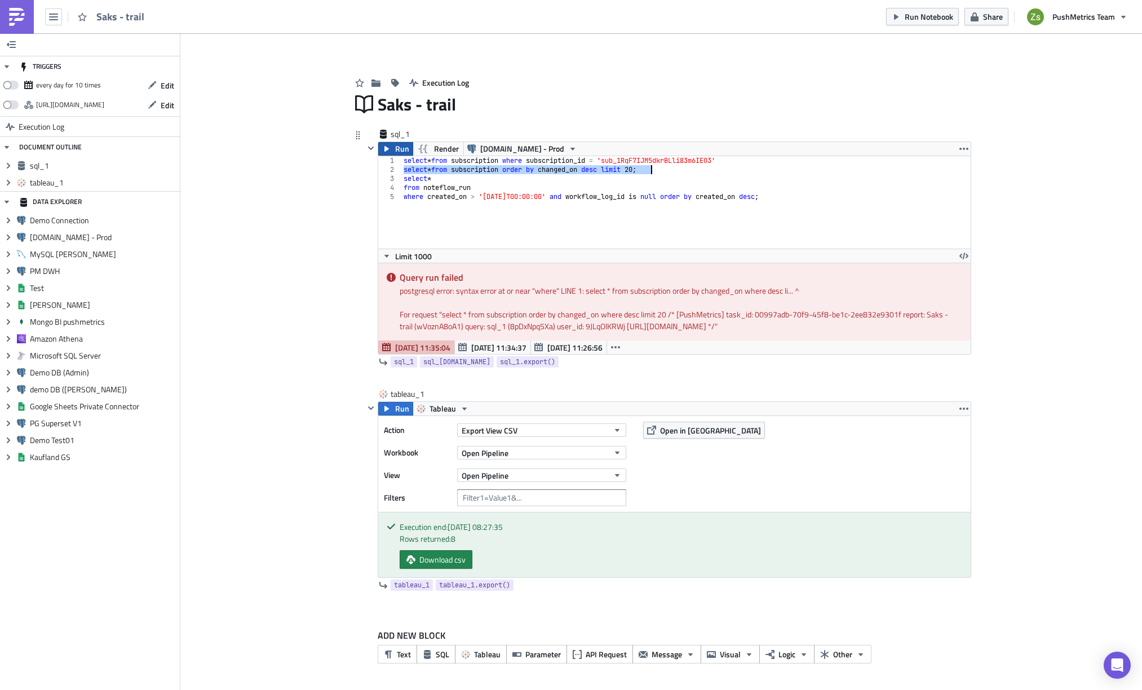
click at [389, 148] on icon "button" at bounding box center [386, 148] width 9 height 9
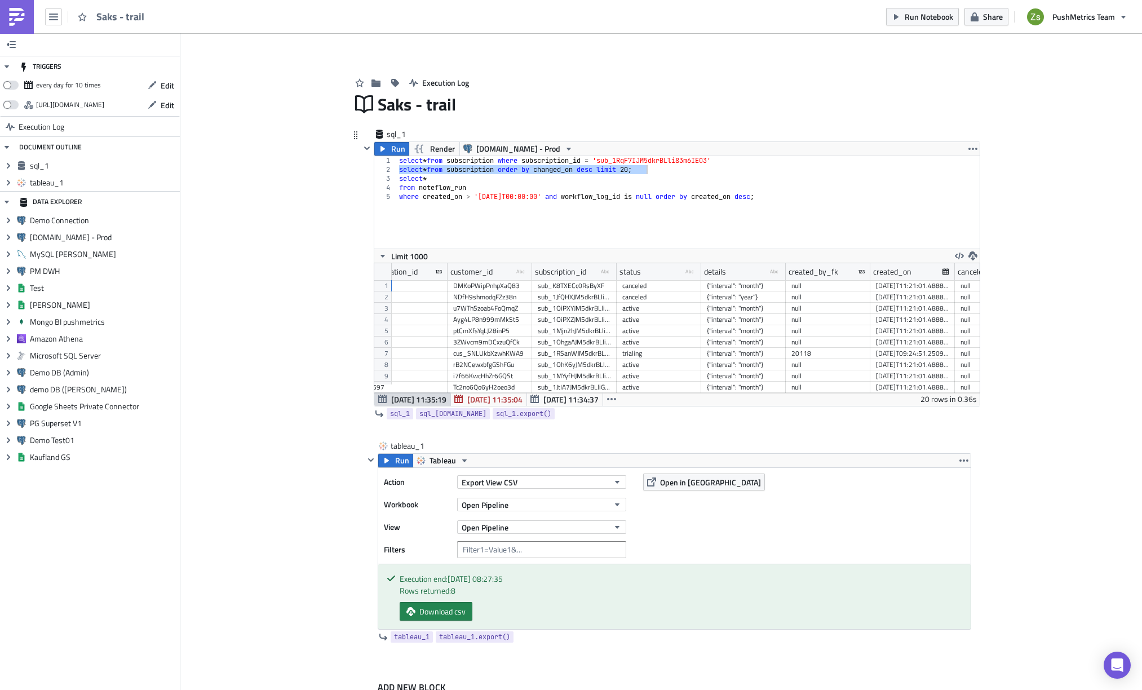
scroll to position [0, 225]
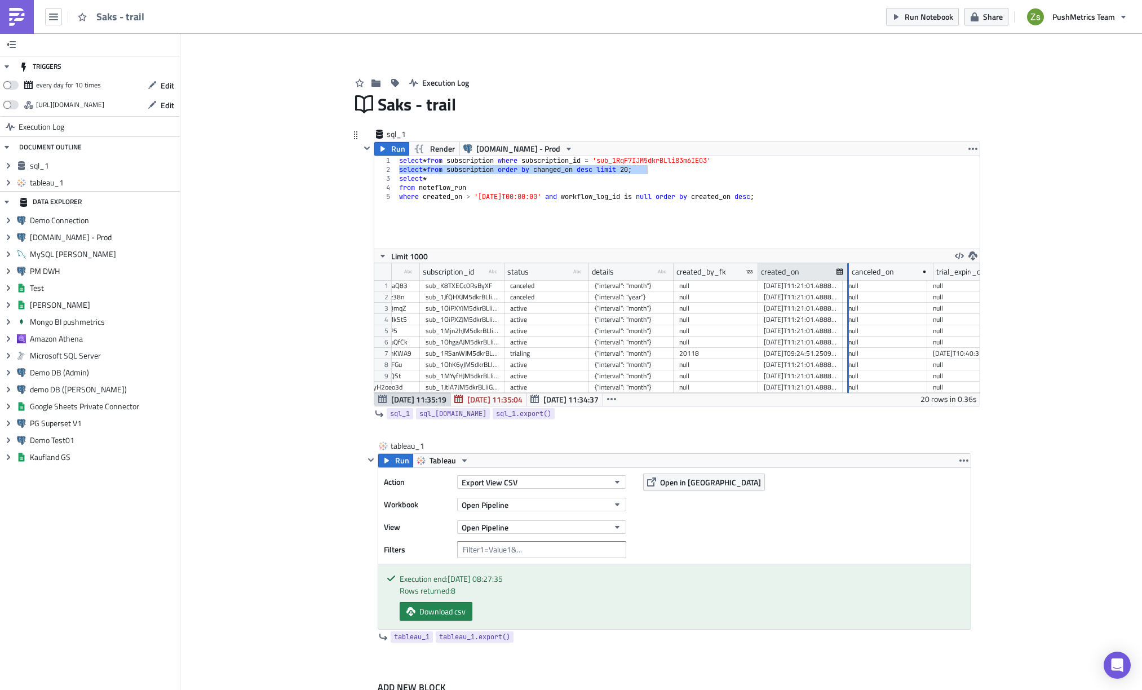
drag, startPoint x: 836, startPoint y: 274, endPoint x: 861, endPoint y: 274, distance: 24.8
click at [849, 274] on div at bounding box center [847, 271] width 3 height 17
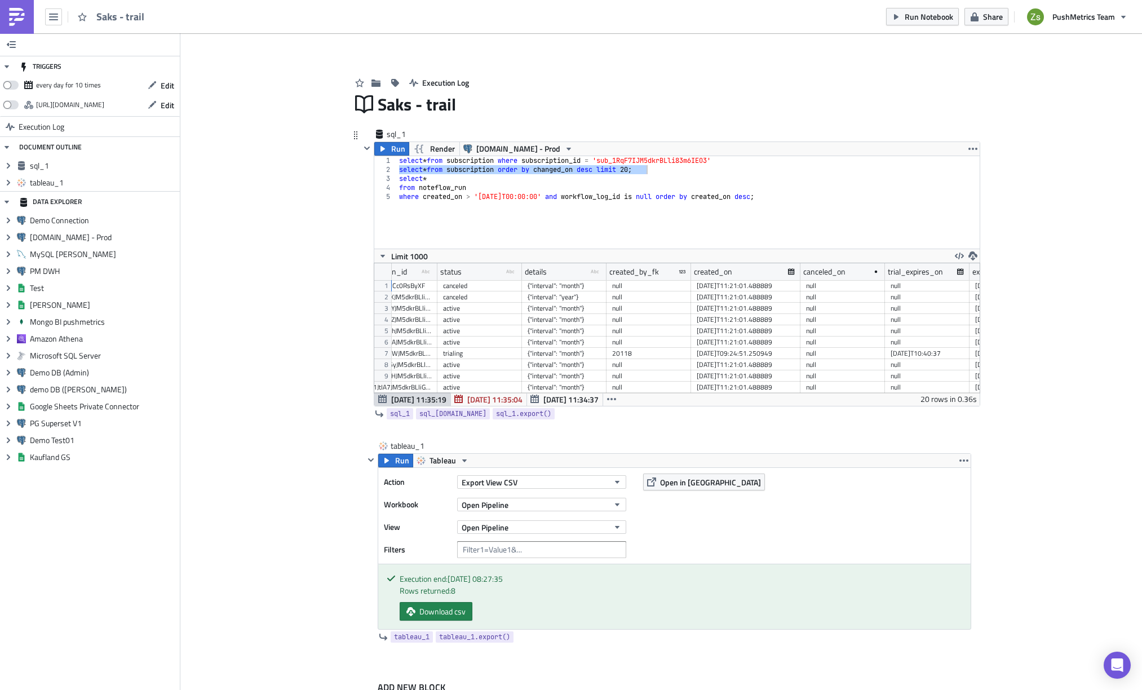
scroll to position [0, 0]
